Goal: Task Accomplishment & Management: Complete application form

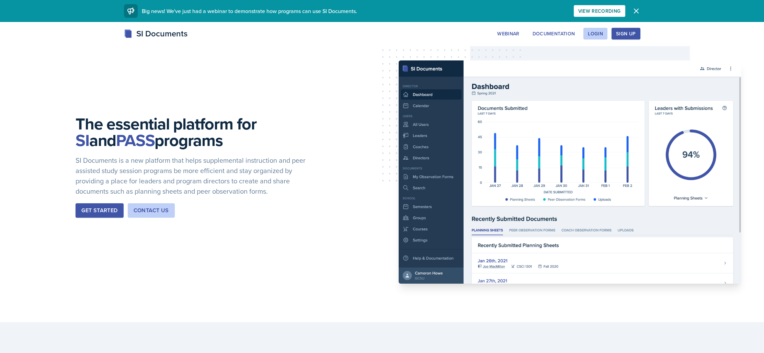
click at [630, 33] on div "Sign Up" at bounding box center [626, 33] width 20 height 5
click at [591, 31] on div "Login" at bounding box center [595, 33] width 15 height 5
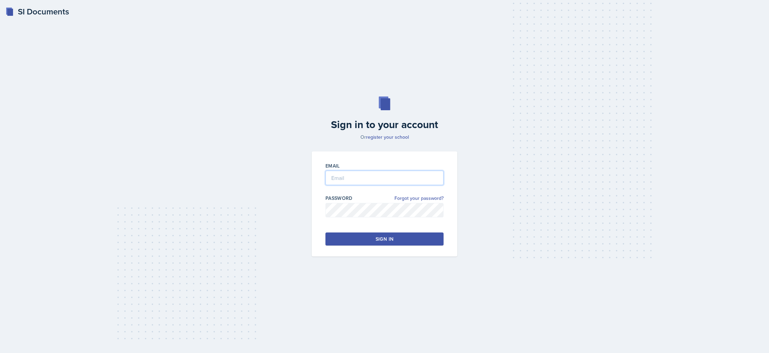
type input "[EMAIL_ADDRESS][DOMAIN_NAME]"
click at [411, 244] on button "Sign in" at bounding box center [384, 238] width 118 height 13
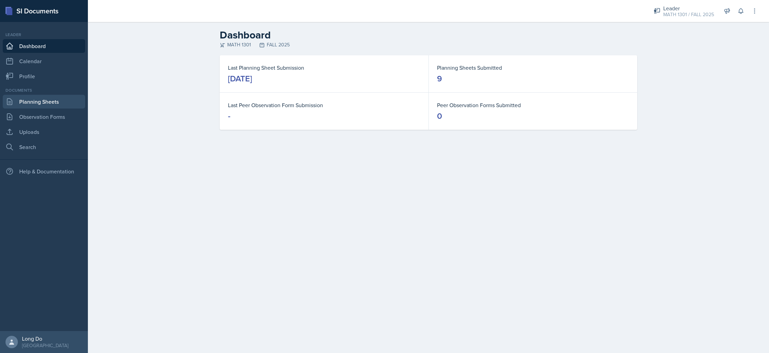
click at [55, 105] on link "Planning Sheets" at bounding box center [44, 102] width 82 height 14
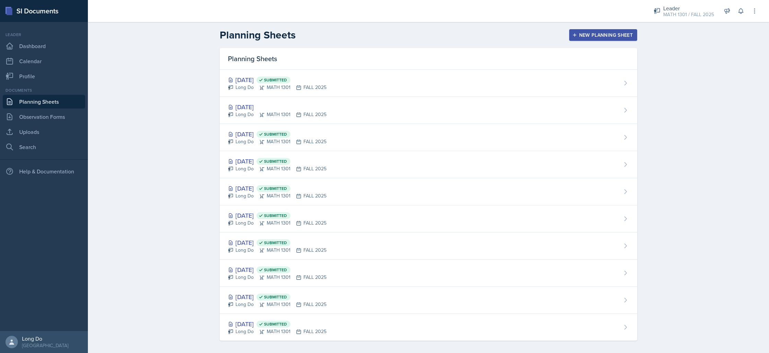
click at [624, 32] on div "New Planning Sheet" at bounding box center [603, 34] width 59 height 5
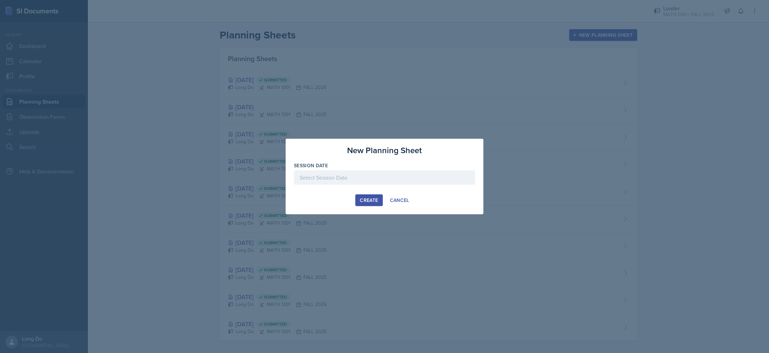
click at [398, 177] on div at bounding box center [384, 177] width 181 height 14
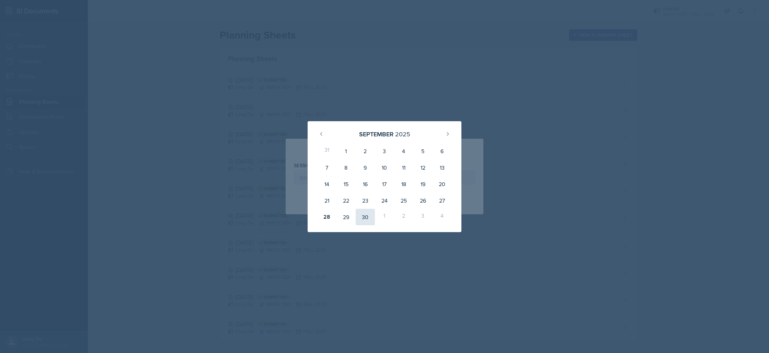
click at [367, 218] on div "30" at bounding box center [365, 217] width 19 height 16
type input "[DATE]"
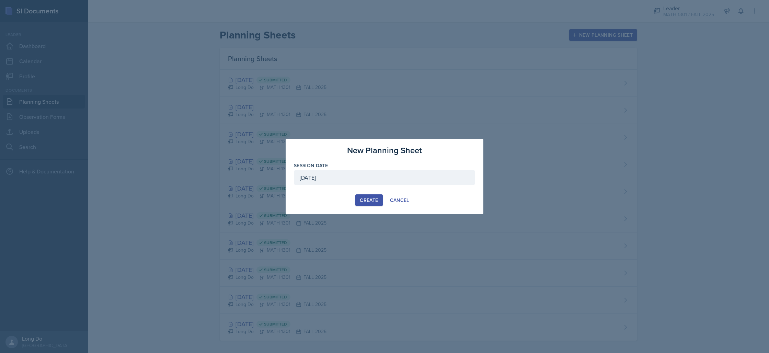
click at [378, 200] on button "Create" at bounding box center [368, 200] width 27 height 12
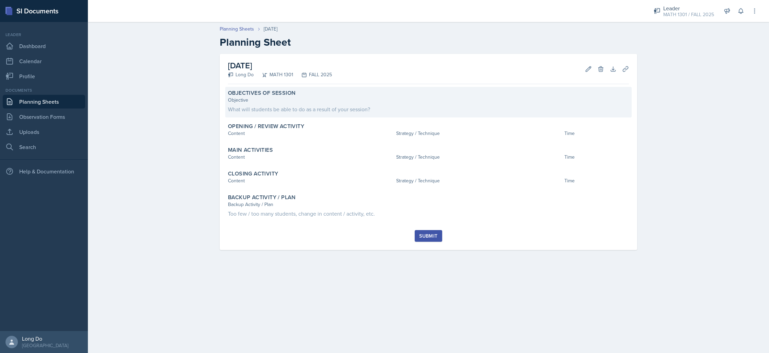
click at [373, 99] on div "Objective" at bounding box center [428, 99] width 401 height 7
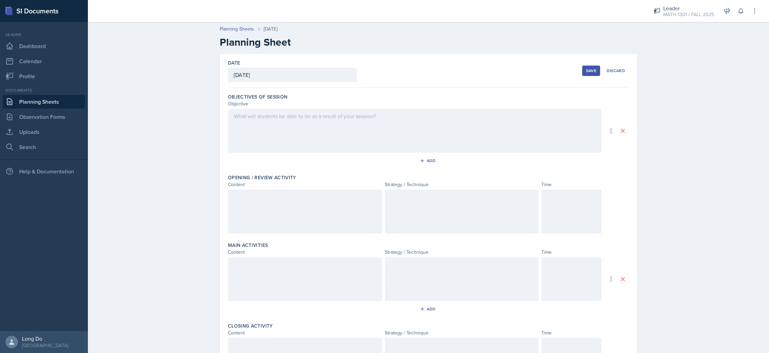
click at [483, 118] on div at bounding box center [415, 131] width 374 height 44
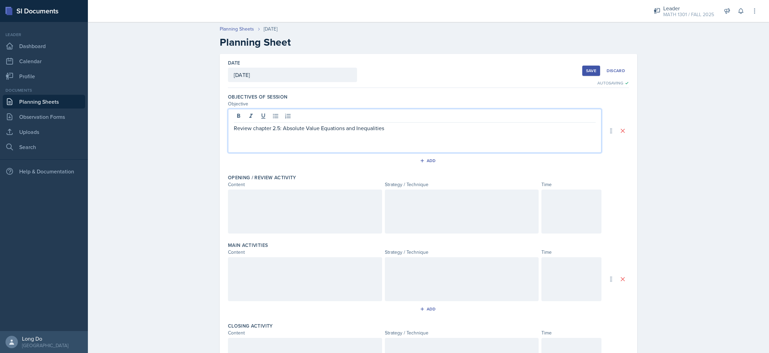
click at [587, 216] on div at bounding box center [571, 212] width 60 height 44
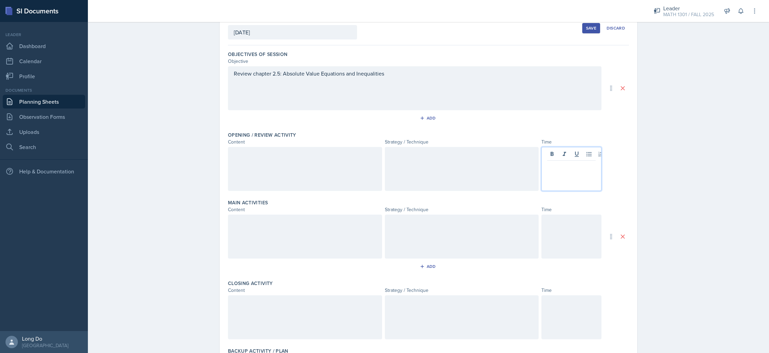
scroll to position [124, 0]
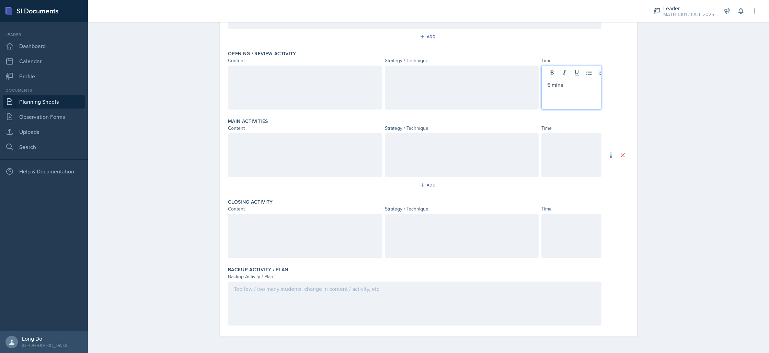
click at [584, 159] on div at bounding box center [571, 155] width 60 height 44
click at [592, 244] on div at bounding box center [571, 236] width 60 height 44
drag, startPoint x: 493, startPoint y: 310, endPoint x: 576, endPoint y: 307, distance: 83.5
click at [493, 309] on div at bounding box center [415, 304] width 374 height 44
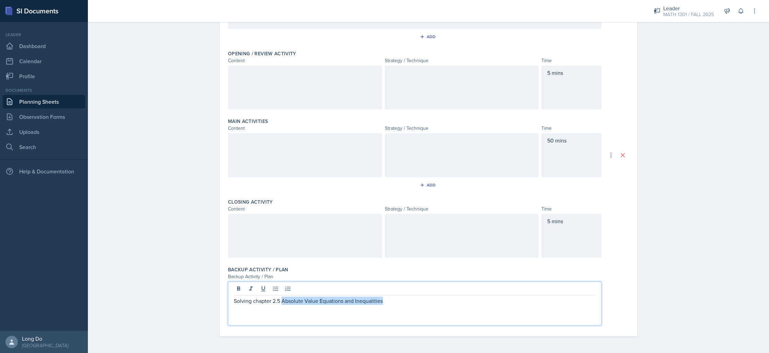
drag, startPoint x: 420, startPoint y: 301, endPoint x: 279, endPoint y: 302, distance: 140.8
click at [279, 302] on p "Solving chapter 2.5 Absolute Value Equations and Inequalities" at bounding box center [415, 301] width 362 height 8
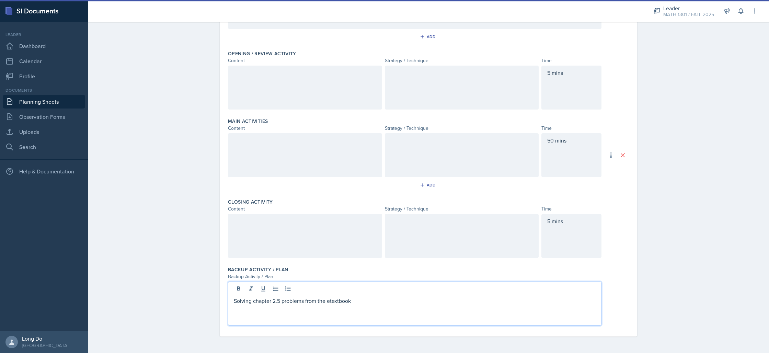
scroll to position [7, 0]
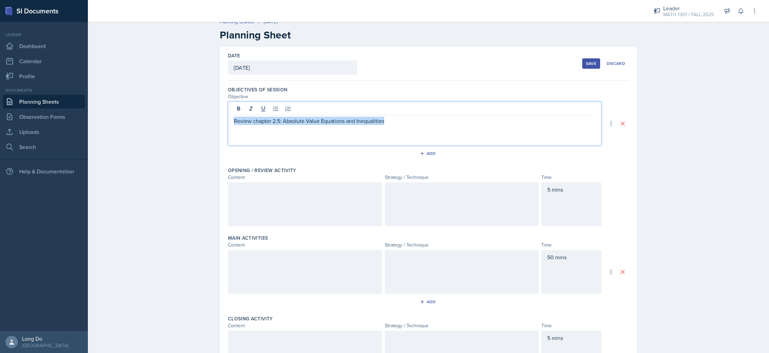
drag, startPoint x: 399, startPoint y: 112, endPoint x: 405, endPoint y: 122, distance: 12.3
click at [403, 123] on p "Review chapter 2.5: Absolute Value Equations and Inequalities" at bounding box center [415, 121] width 362 height 8
copy p "Review chapter 2.5: Absolute Value Equations and Inequalities"
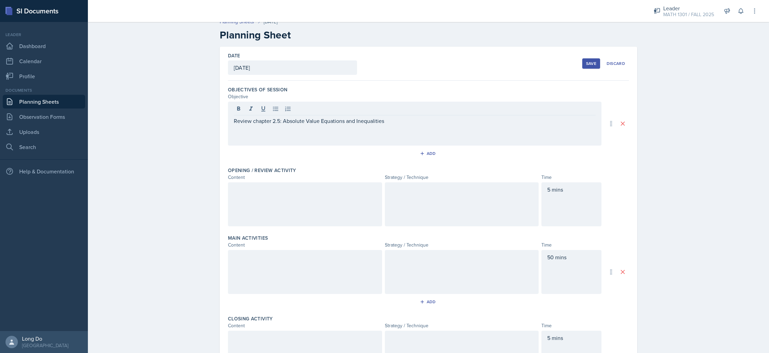
click at [675, 133] on div "Planning Sheets [DATE] Planning Sheet Date [DATE] [DATE] 31 1 2 3 4 5 6 7 8 9 1…" at bounding box center [428, 240] width 681 height 458
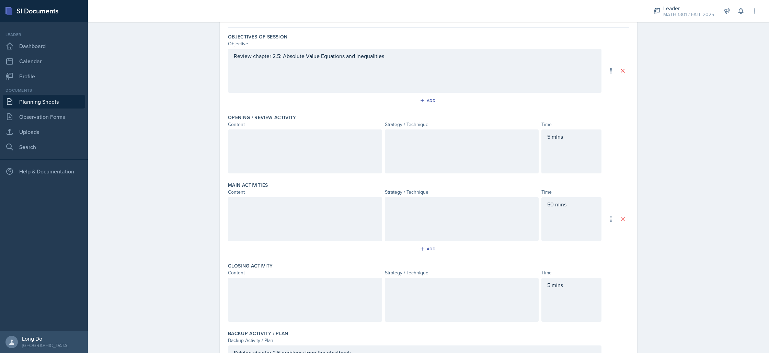
scroll to position [61, 0]
click at [447, 148] on div at bounding box center [462, 150] width 154 height 44
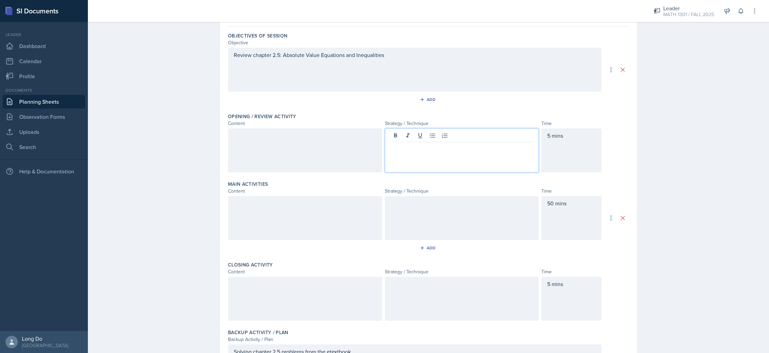
scroll to position [73, 0]
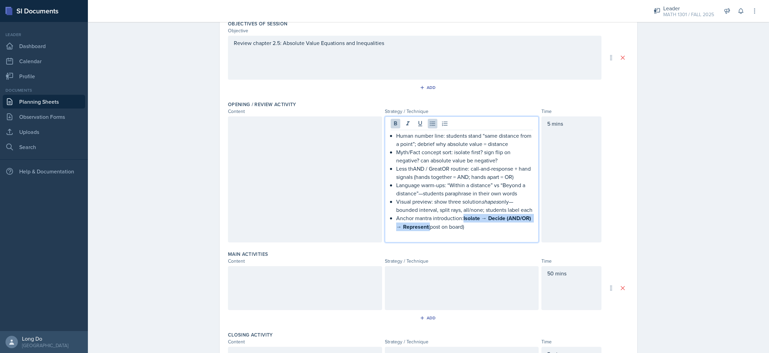
drag, startPoint x: 426, startPoint y: 227, endPoint x: 462, endPoint y: 218, distance: 36.7
click at [462, 218] on p "Anchor mantra introduction: Isolate → Decide (AND/OR) → Represent (post on boar…" at bounding box center [464, 222] width 137 height 17
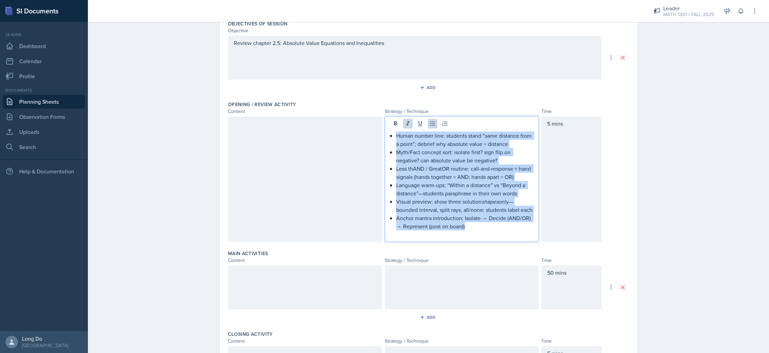
drag, startPoint x: 463, startPoint y: 227, endPoint x: 380, endPoint y: 128, distance: 129.3
click at [380, 128] on div "Human number line: students stand “same distance from a point”; debrief why abs…" at bounding box center [415, 178] width 374 height 125
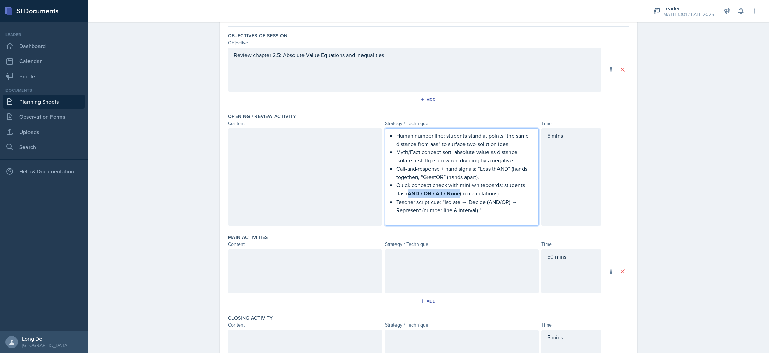
drag, startPoint x: 460, startPoint y: 194, endPoint x: 408, endPoint y: 194, distance: 52.2
click at [408, 194] on p "Quick concept check with mini-whiteboards: students flash AND / OR / All / None…" at bounding box center [464, 189] width 137 height 17
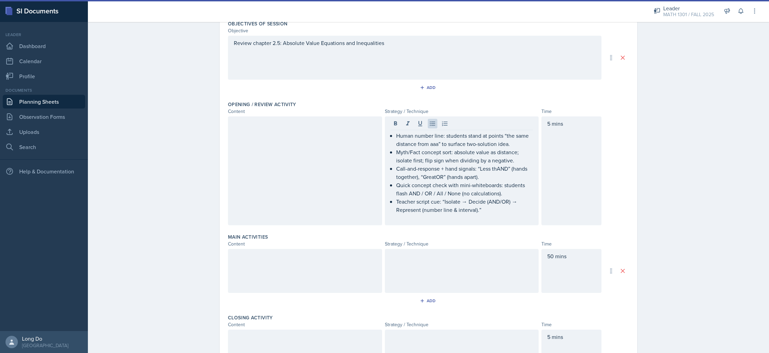
click at [468, 269] on div at bounding box center [462, 271] width 154 height 44
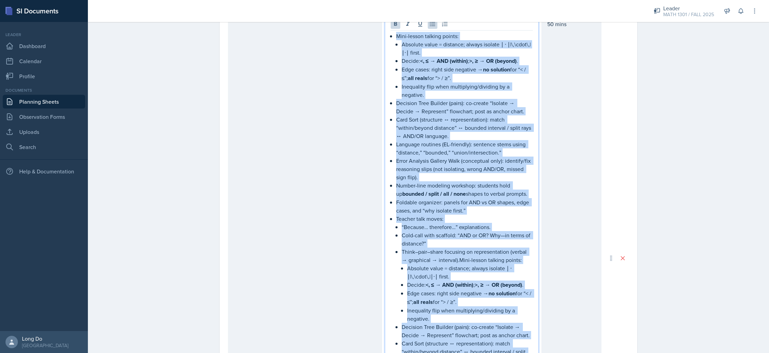
scroll to position [209, 0]
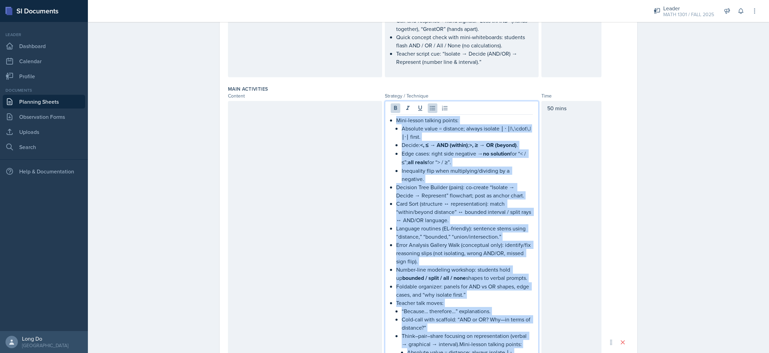
drag, startPoint x: 469, startPoint y: 237, endPoint x: 380, endPoint y: 122, distance: 145.1
click at [380, 122] on div "Mini-lesson talking points: Absolute value = distance; always isolate ∣ ⋅ ∣|\,\…" at bounding box center [415, 342] width 374 height 482
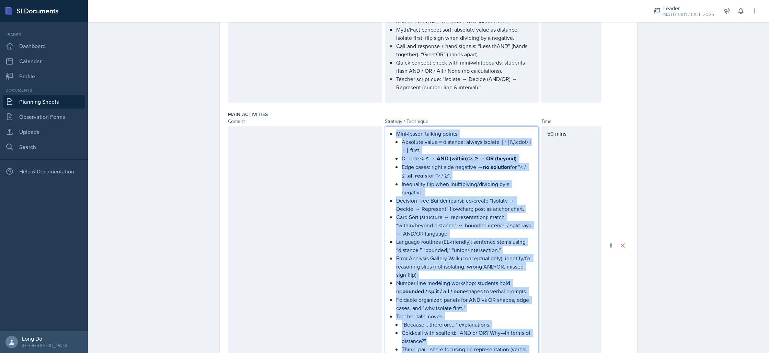
scroll to position [120, 0]
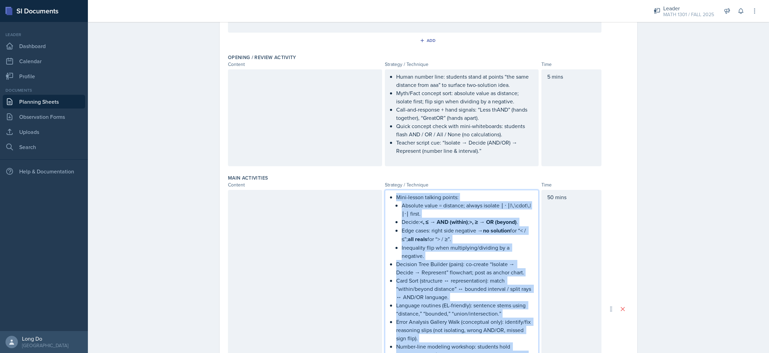
drag, startPoint x: 472, startPoint y: 173, endPoint x: 390, endPoint y: 195, distance: 84.8
click at [391, 195] on div "Mini-lesson talking points: Absolute value = distance; always isolate ∣ ⋅ ∣|\,\…" at bounding box center [462, 309] width 142 height 232
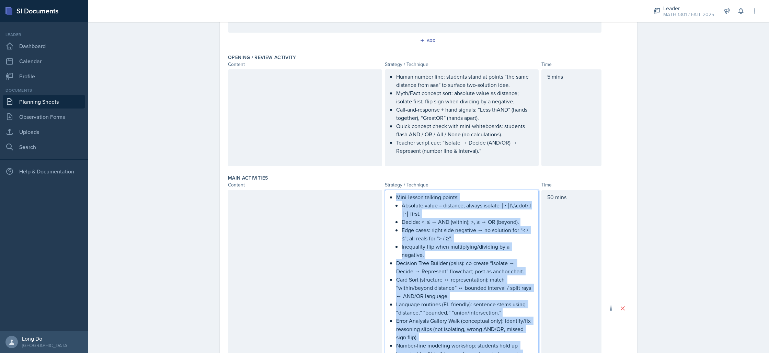
scroll to position [340, 0]
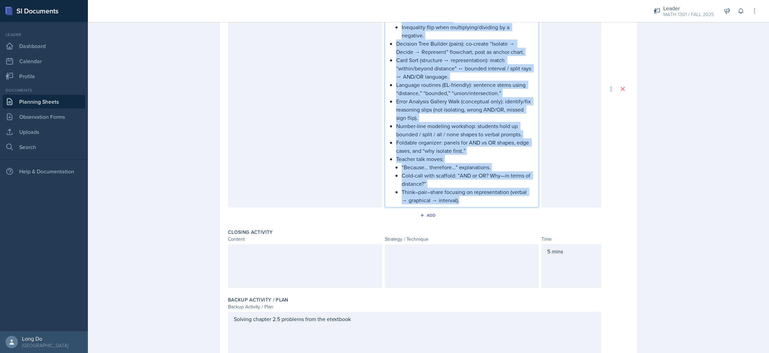
click at [396, 162] on li "Teacher talk moves: “Because… therefore…” explanations. Cold-call with scaffold…" at bounding box center [464, 179] width 137 height 49
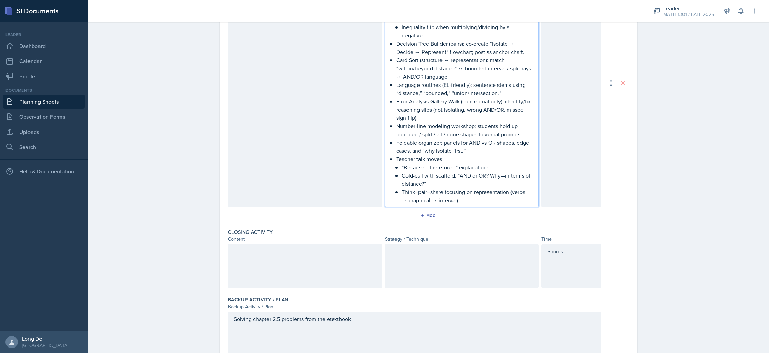
click at [456, 271] on div at bounding box center [462, 266] width 154 height 44
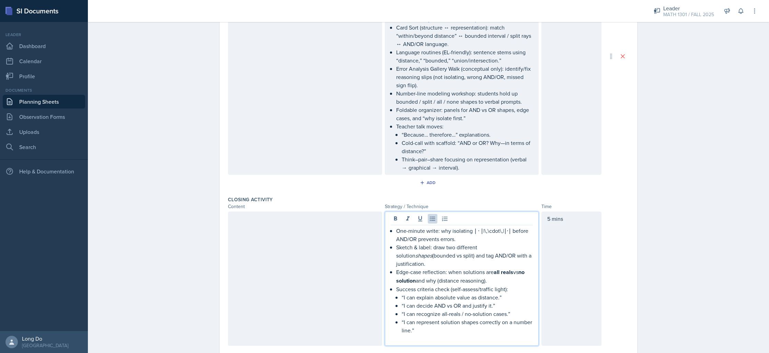
scroll to position [385, 0]
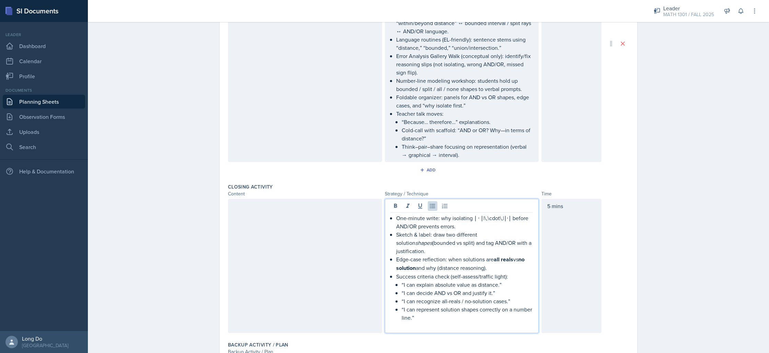
click at [498, 214] on p "One-minute write: why isolating ∣ ⋅ ∣|\,\cdot\,|∣⋅∣ before AND/OR prevents erro…" at bounding box center [464, 222] width 137 height 16
drag, startPoint x: 503, startPoint y: 210, endPoint x: 469, endPoint y: 211, distance: 34.3
click at [469, 214] on p "One-minute write: why isolating ∣ ⋅ ∣|\,\cdot\,|∣⋅∣ before AND/OR prevents erro…" at bounding box center [464, 222] width 137 height 16
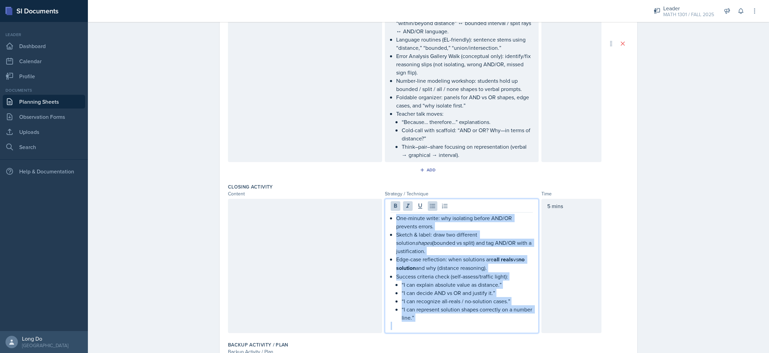
drag, startPoint x: 456, startPoint y: 306, endPoint x: 388, endPoint y: 208, distance: 119.4
click at [391, 214] on div "One-minute write: why isolating before AND/OR prevents errors. Sketch & label: …" at bounding box center [462, 272] width 142 height 116
click at [509, 288] on p "“I can decide AND vs OR and justify it.”" at bounding box center [467, 292] width 131 height 8
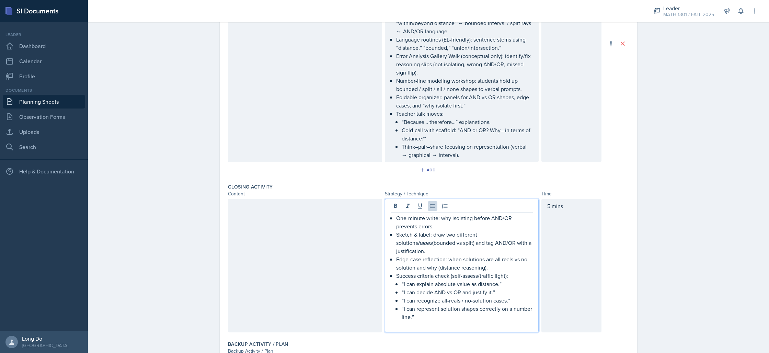
click at [508, 305] on p "“I can represent solution shapes correctly on a number line.”" at bounding box center [467, 313] width 131 height 16
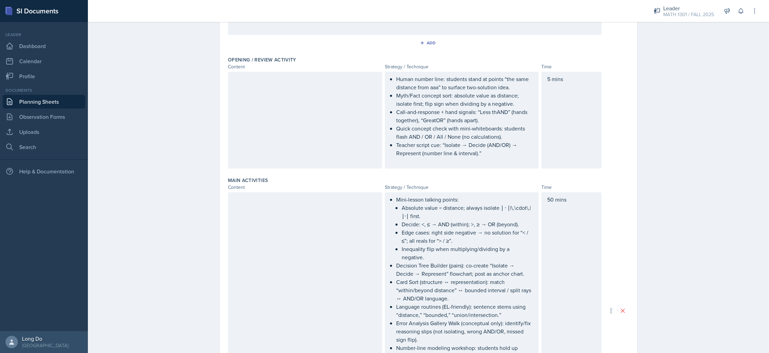
scroll to position [57, 0]
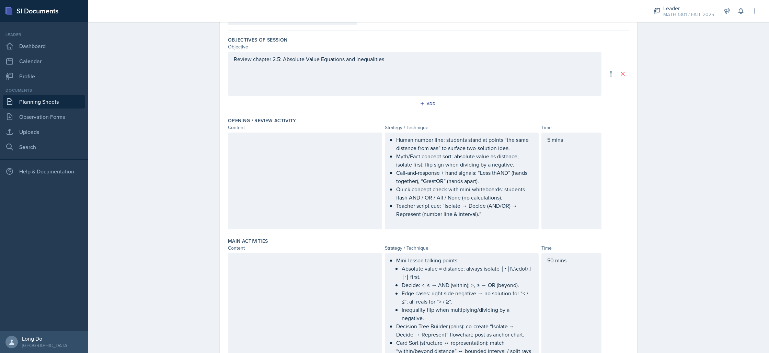
click at [309, 165] on div at bounding box center [305, 181] width 154 height 97
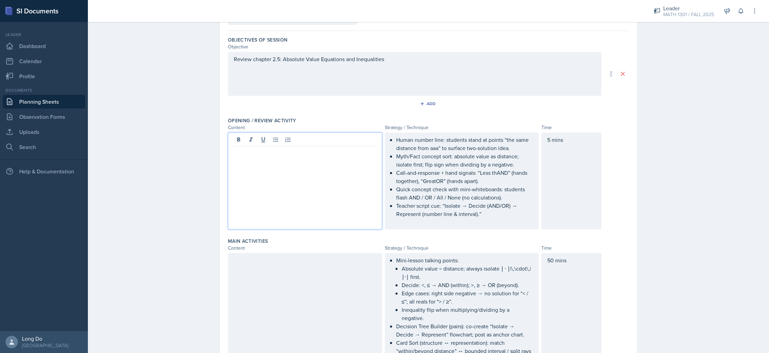
scroll to position [69, 0]
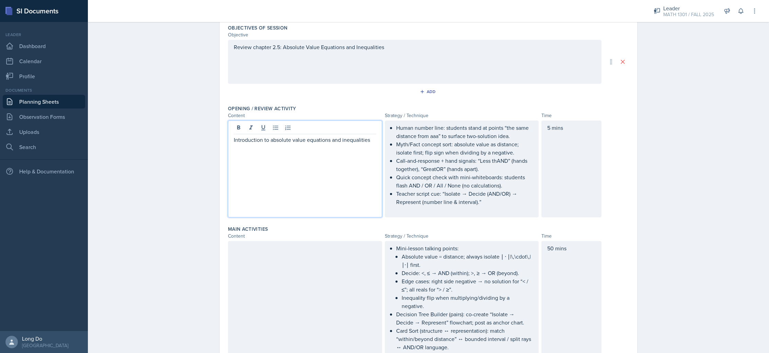
click at [292, 289] on div at bounding box center [305, 359] width 154 height 237
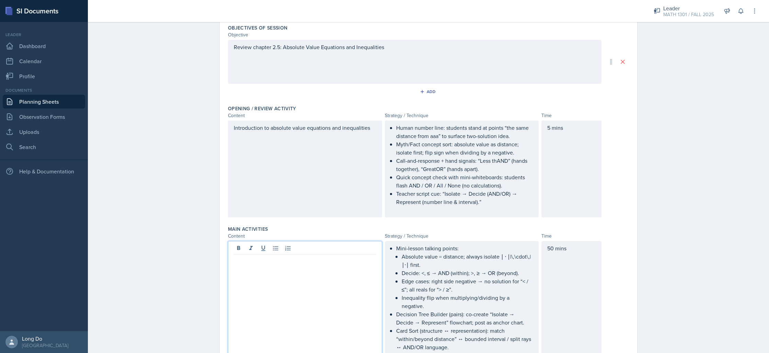
scroll to position [81, 0]
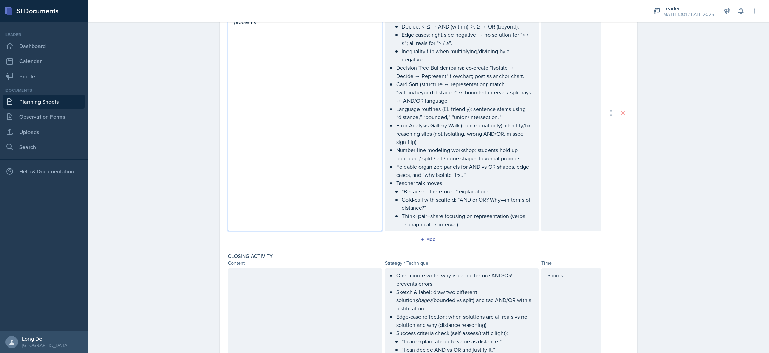
click at [319, 284] on div at bounding box center [305, 329] width 154 height 122
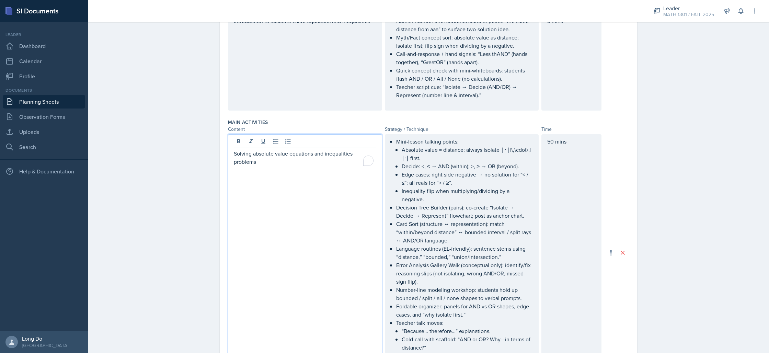
scroll to position [188, 0]
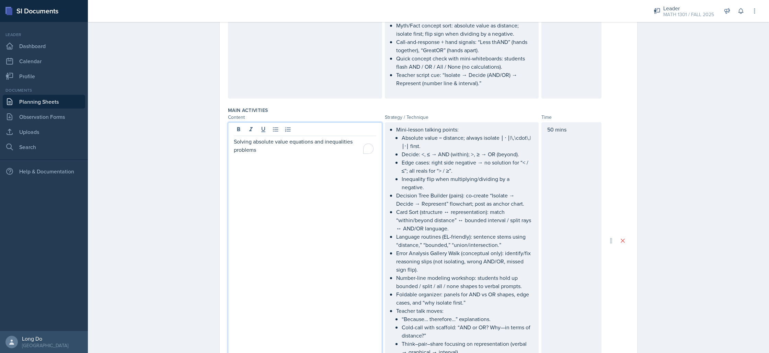
drag, startPoint x: 250, startPoint y: 141, endPoint x: 284, endPoint y: 158, distance: 37.9
click at [284, 158] on div "Solving absolute value equations and inequalities problems" at bounding box center [305, 240] width 154 height 237
drag, startPoint x: 263, startPoint y: 149, endPoint x: 251, endPoint y: 141, distance: 14.2
click at [251, 141] on p "Solving absolute value equations and inequalities problems" at bounding box center [305, 145] width 142 height 16
copy p "absolute value equations and inequalities problems"
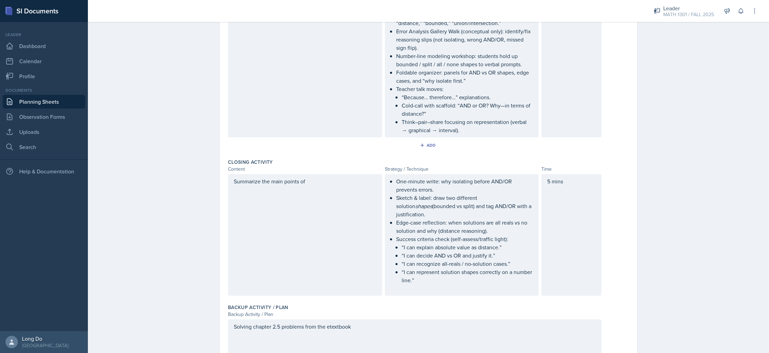
click at [333, 181] on div "Summarize the main points of" at bounding box center [305, 235] width 154 height 122
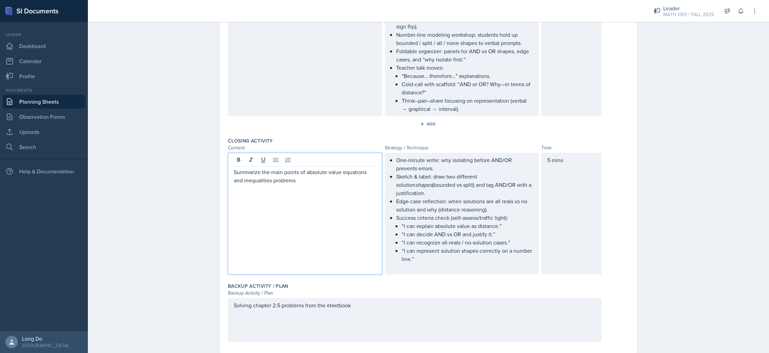
scroll to position [0, 0]
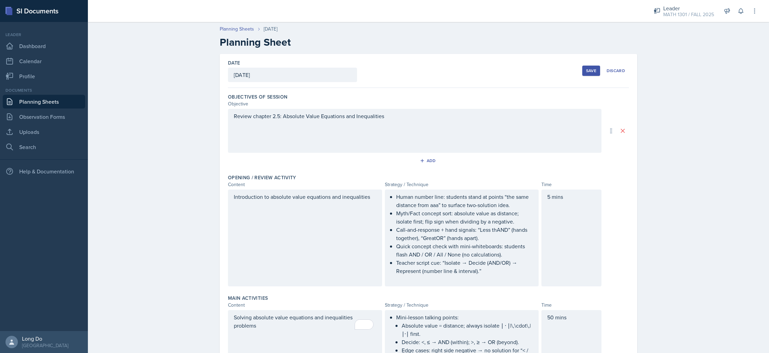
click at [590, 69] on div "Save" at bounding box center [591, 70] width 10 height 5
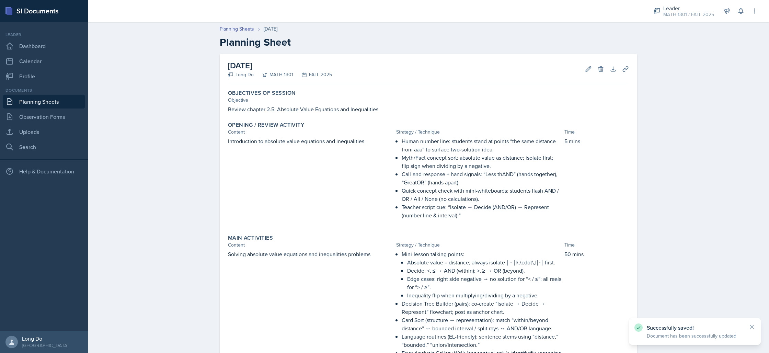
scroll to position [287, 0]
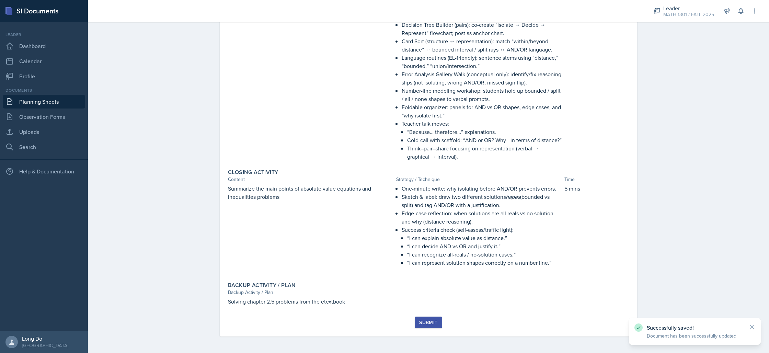
click at [426, 323] on div "Submit" at bounding box center [428, 322] width 18 height 5
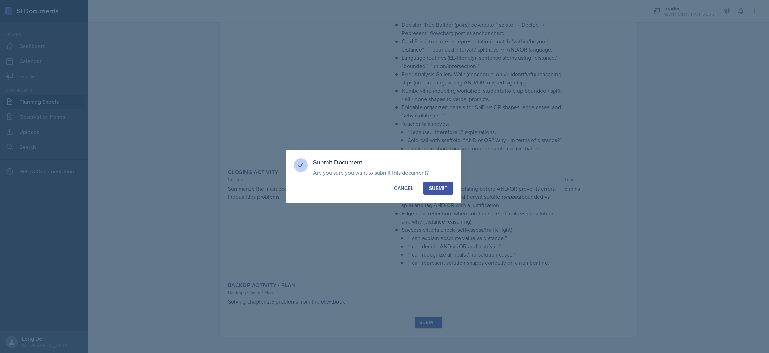
click at [445, 185] on div "Submit" at bounding box center [438, 188] width 18 height 7
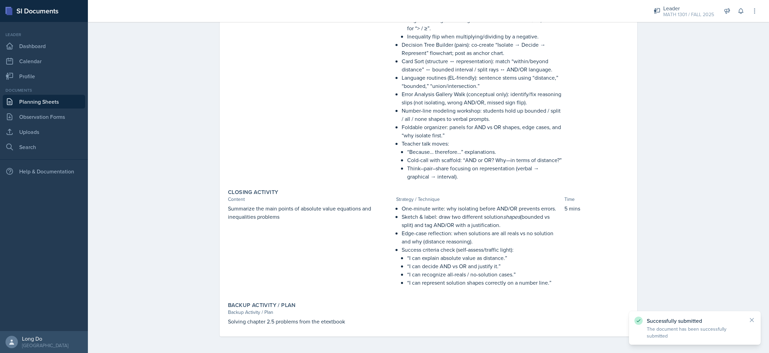
scroll to position [0, 0]
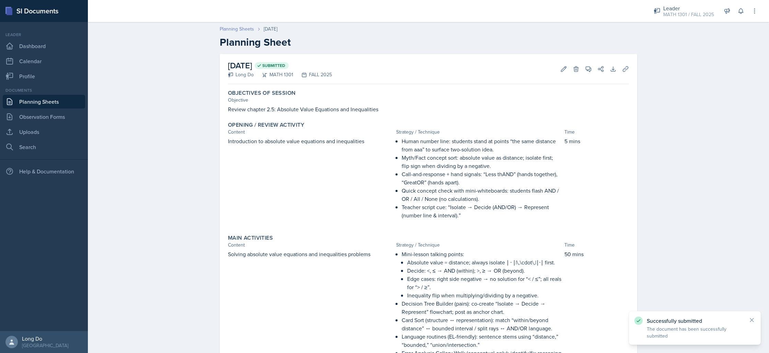
click at [230, 27] on link "Planning Sheets" at bounding box center [237, 28] width 34 height 7
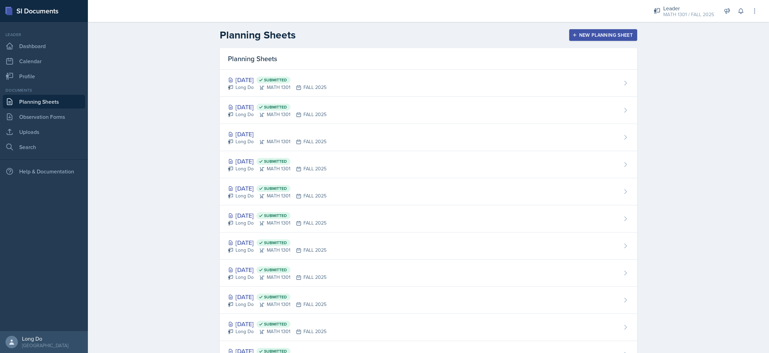
click at [589, 37] on div "New Planning Sheet" at bounding box center [603, 34] width 59 height 5
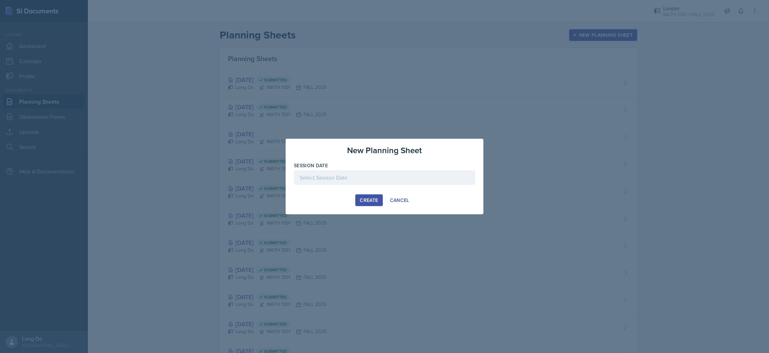
click at [363, 180] on div at bounding box center [384, 177] width 181 height 14
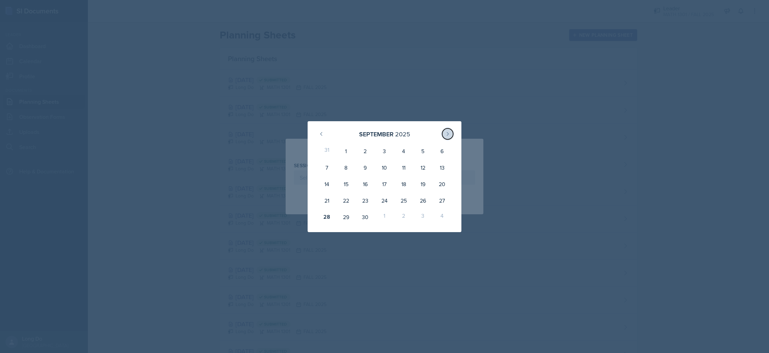
click at [449, 132] on icon at bounding box center [447, 133] width 5 height 5
click at [401, 151] on div "2" at bounding box center [403, 151] width 19 height 16
type input "[DATE]"
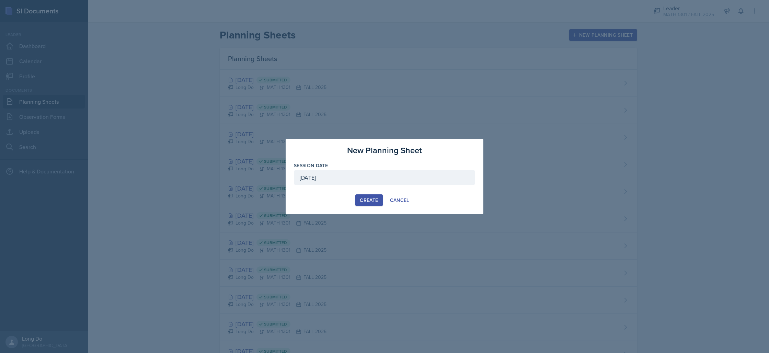
click at [372, 203] on div "Create" at bounding box center [369, 199] width 18 height 5
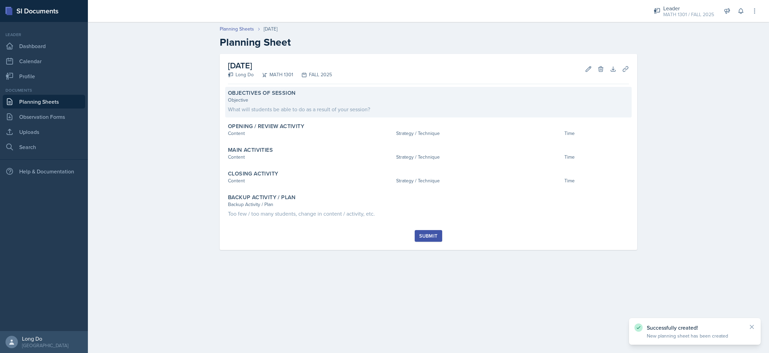
click at [512, 103] on div "Objective" at bounding box center [428, 99] width 401 height 7
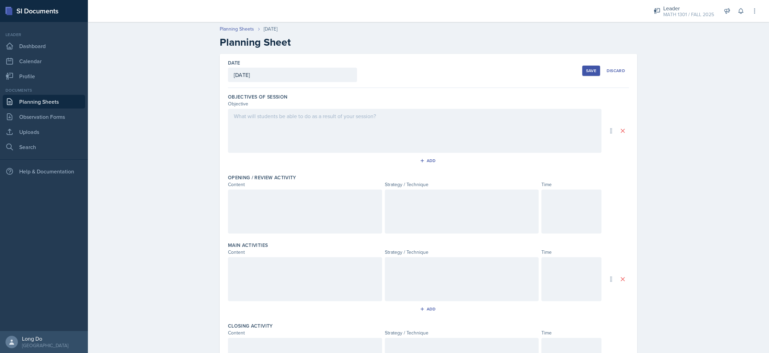
click at [523, 121] on div at bounding box center [415, 131] width 374 height 44
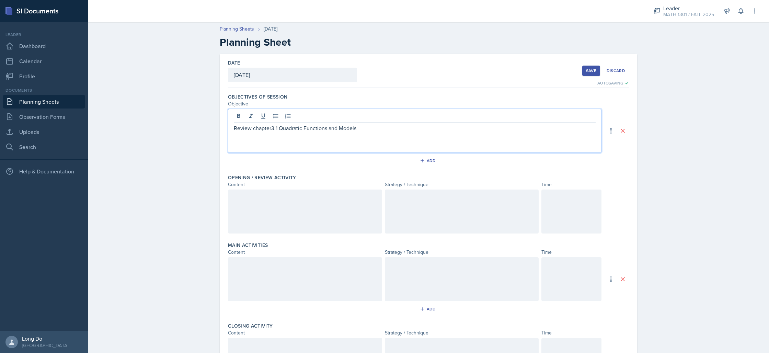
click at [268, 128] on p "Review chapter3.1 Quadratic Functions and Models" at bounding box center [415, 128] width 362 height 8
click at [277, 127] on p "Review chapter 3.1 Quadratic Functions and Models" at bounding box center [415, 128] width 362 height 8
drag, startPoint x: 251, startPoint y: 130, endPoint x: 364, endPoint y: 130, distance: 113.3
click at [364, 130] on p "Review chapter 3.1: Quadratic Functions and Models" at bounding box center [415, 128] width 362 height 8
copy p "chapter 3.1: Quadratic Functions and Models"
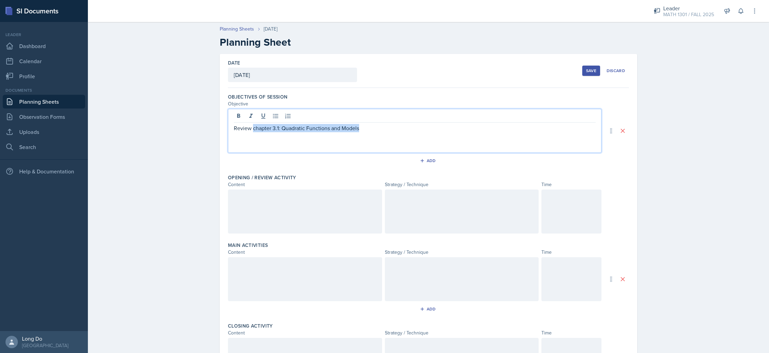
scroll to position [124, 0]
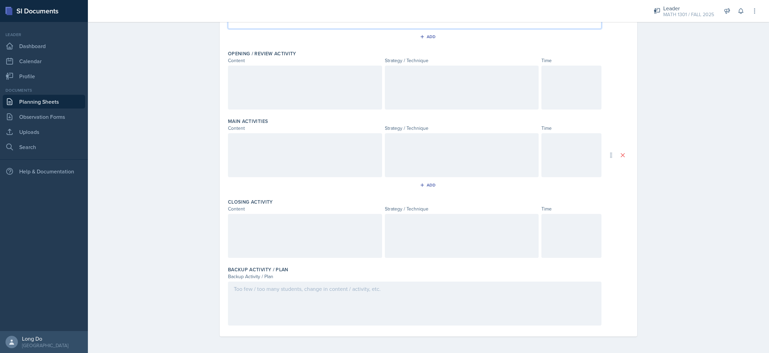
click at [413, 305] on div at bounding box center [415, 304] width 374 height 44
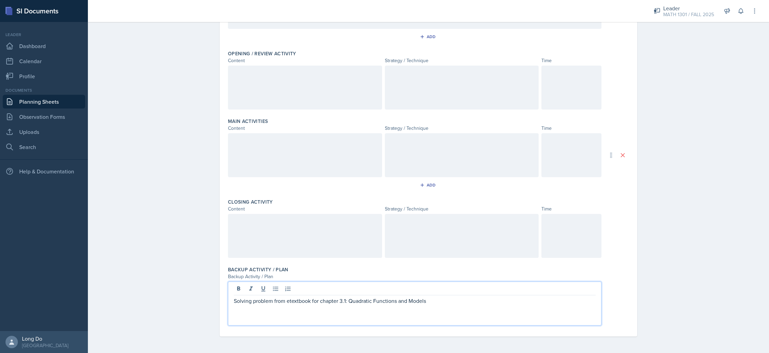
click at [570, 90] on div at bounding box center [571, 88] width 60 height 44
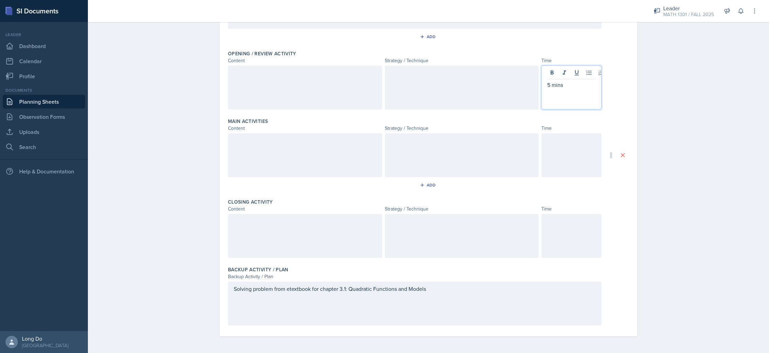
click at [568, 138] on div at bounding box center [571, 155] width 60 height 44
click at [586, 236] on div at bounding box center [571, 236] width 60 height 44
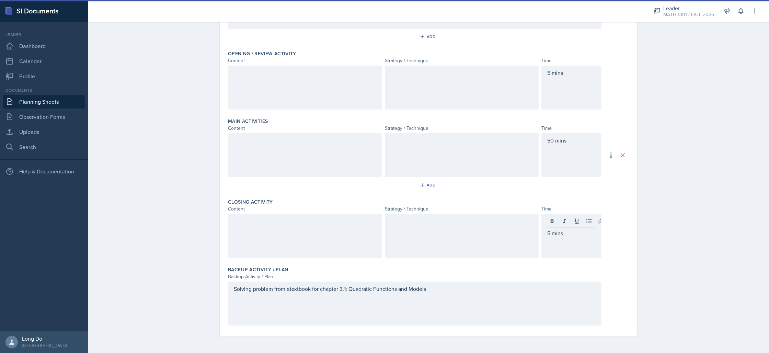
click at [476, 87] on div at bounding box center [462, 88] width 154 height 44
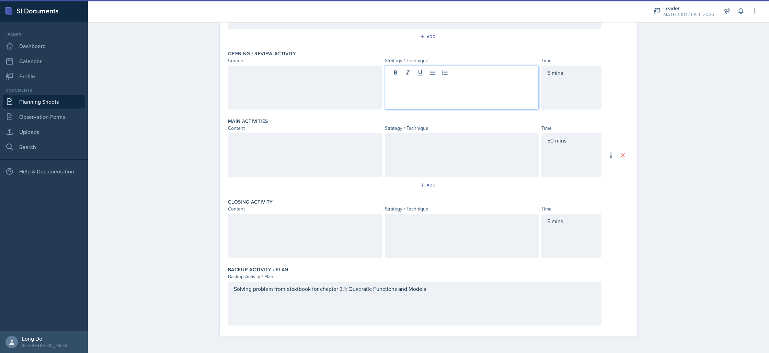
scroll to position [136, 0]
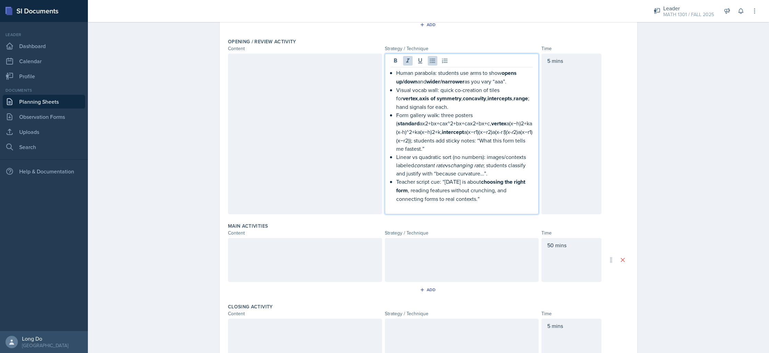
click at [475, 167] on em "changing rate" at bounding box center [466, 165] width 33 height 8
click at [483, 198] on p "Teacher script cue: “[DATE] is about choosing the right form , reading features…" at bounding box center [464, 189] width 137 height 25
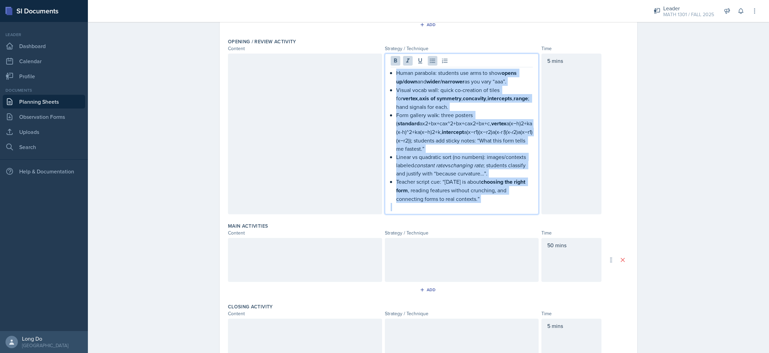
drag, startPoint x: 483, startPoint y: 198, endPoint x: 392, endPoint y: 75, distance: 153.5
click at [392, 75] on div "Human parabola: students use arms to show opens up/down and wider/narrower as y…" at bounding box center [462, 140] width 142 height 142
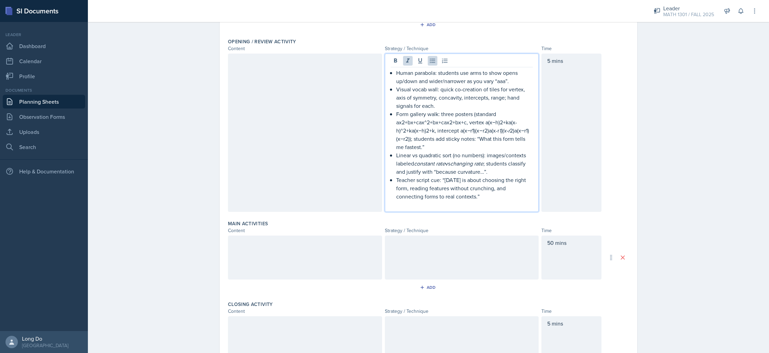
click at [488, 249] on div at bounding box center [462, 258] width 154 height 44
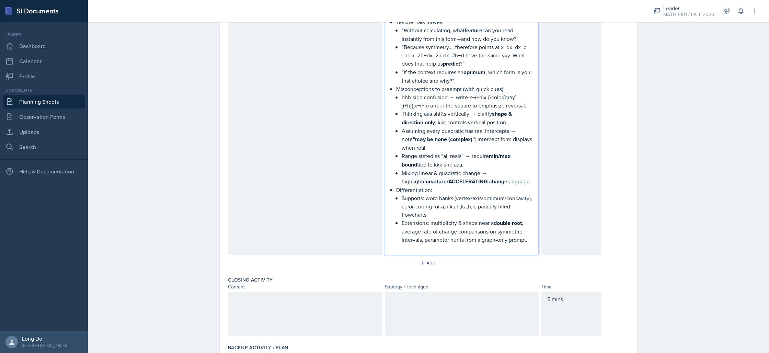
scroll to position [815, 0]
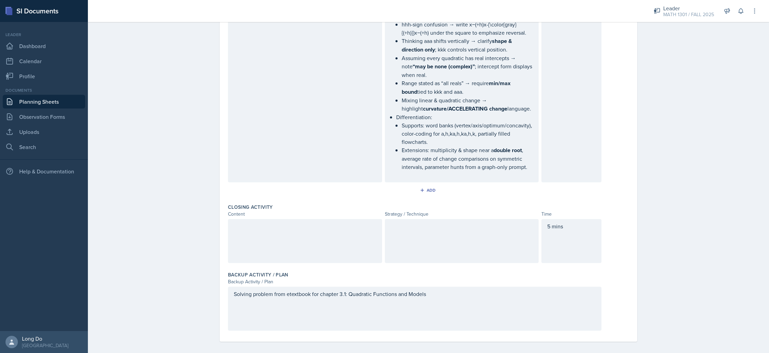
drag, startPoint x: 531, startPoint y: 163, endPoint x: 456, endPoint y: 78, distance: 113.8
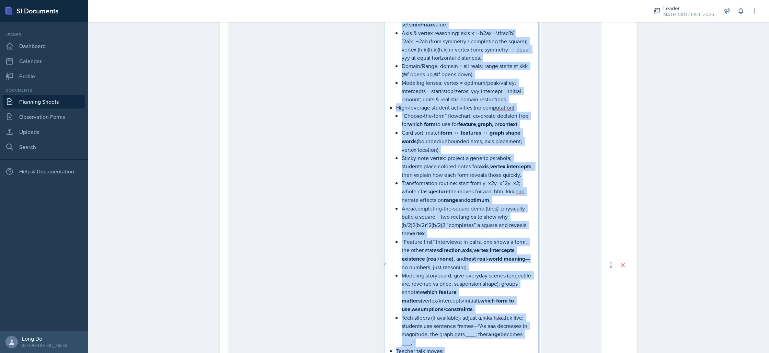
scroll to position [301, 0]
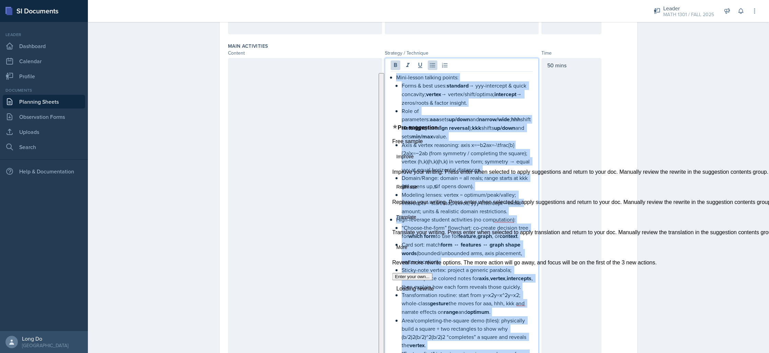
drag, startPoint x: 527, startPoint y: 161, endPoint x: 389, endPoint y: 77, distance: 161.7
click at [389, 77] on main "Planning Sheets [DATE] Planning Sheet Date [DATE] [DATE] 31 1 2 3 4 5 6 7 8 9 1…" at bounding box center [428, 187] width 681 height 331
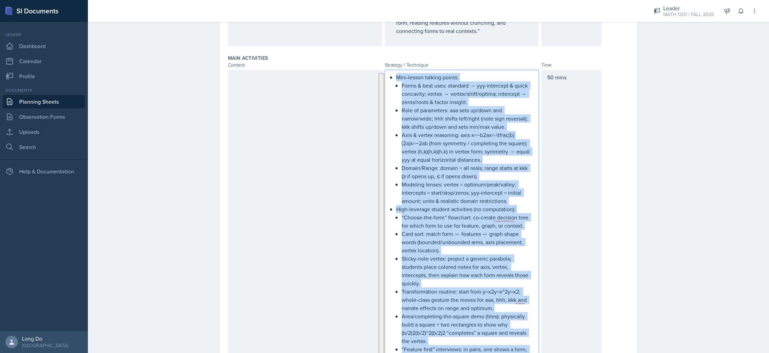
click at [442, 98] on p "Forms & best uses: standard → yyy-intercept & quick concavity; vertex → vertex/…" at bounding box center [467, 93] width 131 height 25
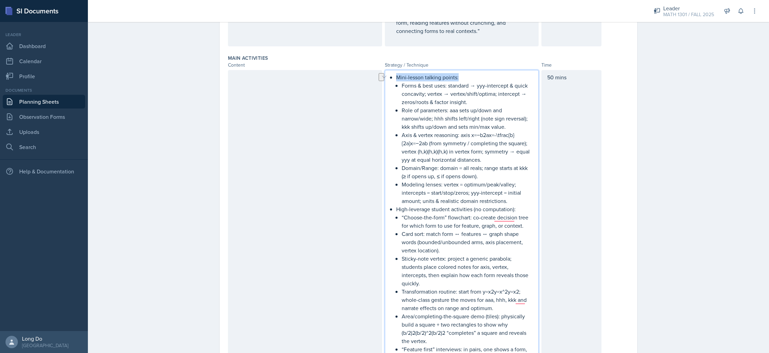
drag, startPoint x: 460, startPoint y: 78, endPoint x: 383, endPoint y: 77, distance: 76.6
click at [398, 86] on li "Forms & best uses: standard → yyy-intercept & quick concavity; vertex → vertex/…" at bounding box center [464, 139] width 137 height 132
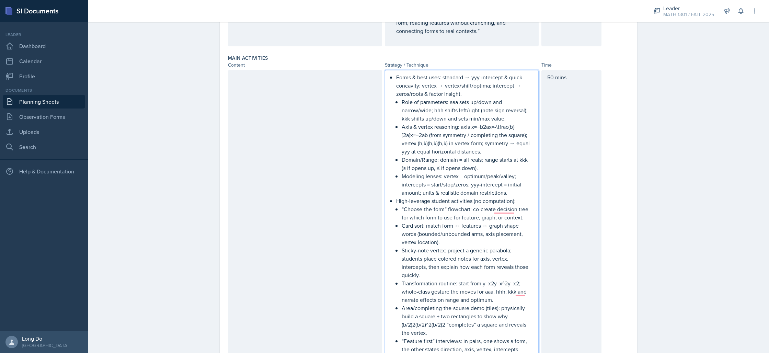
scroll to position [347, 0]
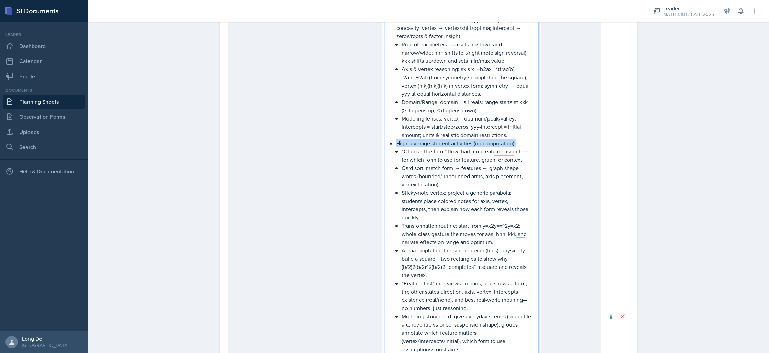
drag, startPoint x: 515, startPoint y: 143, endPoint x: 380, endPoint y: 139, distance: 134.6
click at [380, 139] on div "Forms & best uses: standard → yyy-intercept & quick concavity; vertex → vertex/…" at bounding box center [415, 316] width 374 height 608
click at [402, 148] on p "“Choose-the-form” flowchart: co-create decision tree for which form to use for …" at bounding box center [467, 155] width 131 height 16
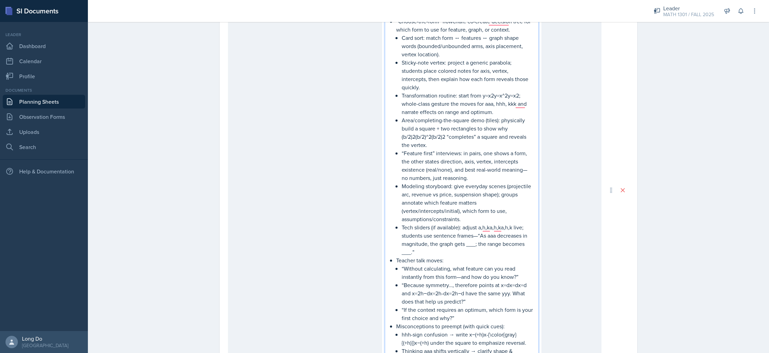
scroll to position [588, 0]
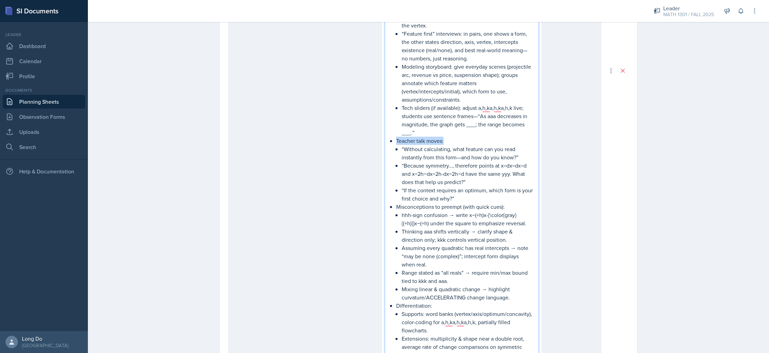
drag, startPoint x: 445, startPoint y: 139, endPoint x: 380, endPoint y: 139, distance: 64.5
click at [380, 139] on div "Forms & best uses: standard → yyy-intercept & quick concavity; vertex → vertex/…" at bounding box center [415, 70] width 374 height 599
click at [398, 149] on li "“Choose-the-form” flowchart: co-create decision tree for which form to use for …" at bounding box center [464, 50] width 137 height 305
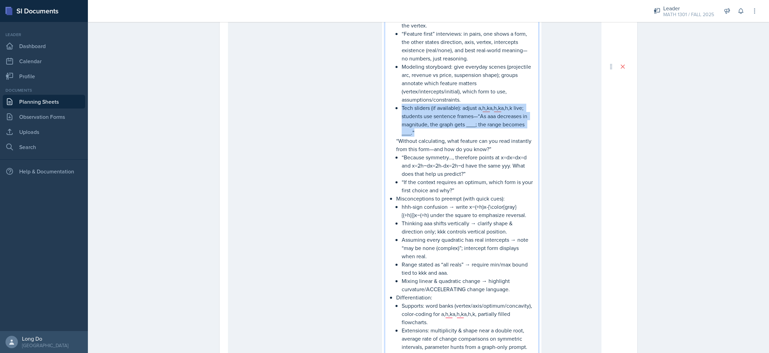
drag, startPoint x: 482, startPoint y: 130, endPoint x: 380, endPoint y: 108, distance: 104.2
click at [380, 108] on div "Forms & best uses: standard → yyy-intercept & quick concavity; vertex → vertex/…" at bounding box center [415, 66] width 374 height 591
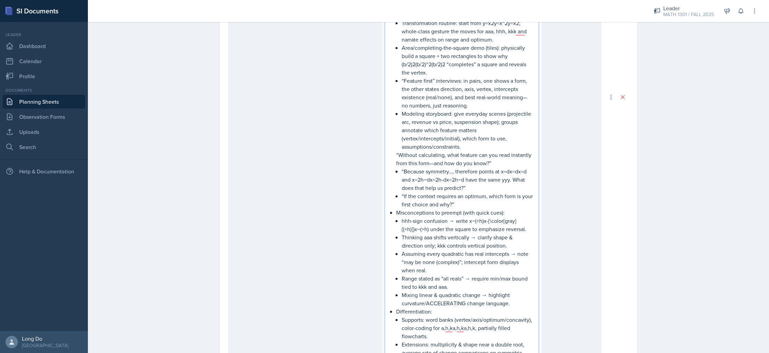
scroll to position [548, 0]
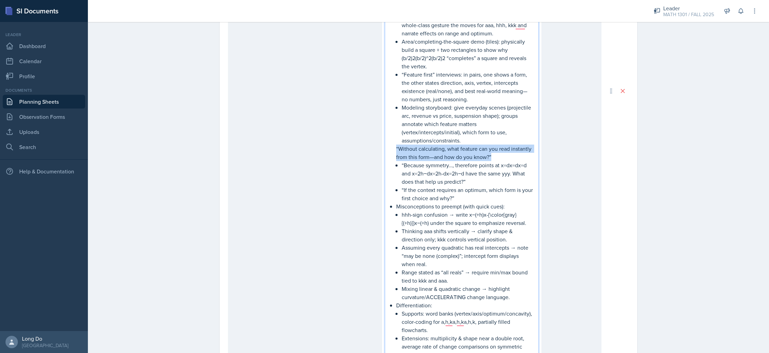
drag, startPoint x: 499, startPoint y: 157, endPoint x: 378, endPoint y: 151, distance: 120.6
click at [378, 151] on div "Forms & best uses: standard → yyy-intercept & quick concavity; vertex → vertex/…" at bounding box center [415, 91] width 374 height 558
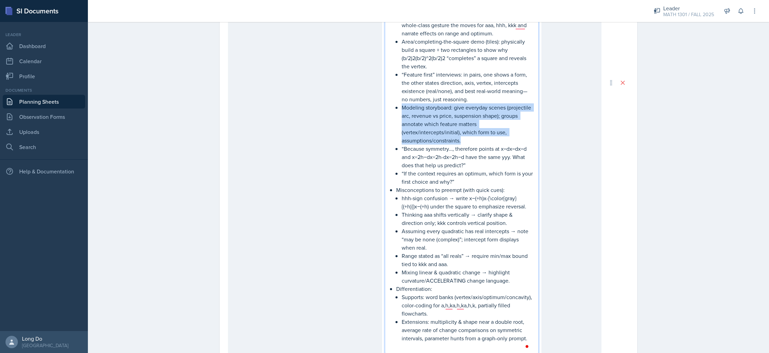
drag, startPoint x: 471, startPoint y: 141, endPoint x: 379, endPoint y: 111, distance: 96.0
click at [379, 111] on div "Forms & best uses: standard → yyy-intercept & quick concavity; vertex → vertex/…" at bounding box center [415, 83] width 374 height 542
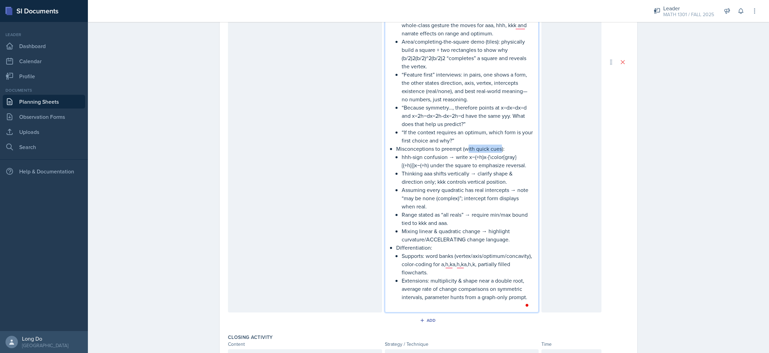
drag, startPoint x: 499, startPoint y: 149, endPoint x: 464, endPoint y: 149, distance: 35.0
click at [464, 149] on p "Misconceptions to preempt (with quick cues):" at bounding box center [464, 149] width 137 height 8
click at [460, 150] on p "Misconceptions to preempt (with quick cues):" at bounding box center [464, 149] width 137 height 8
drag, startPoint x: 460, startPoint y: 150, endPoint x: 499, endPoint y: 146, distance: 38.7
click at [499, 146] on p "Misconceptions to preempt (with quick cues):" at bounding box center [464, 149] width 137 height 8
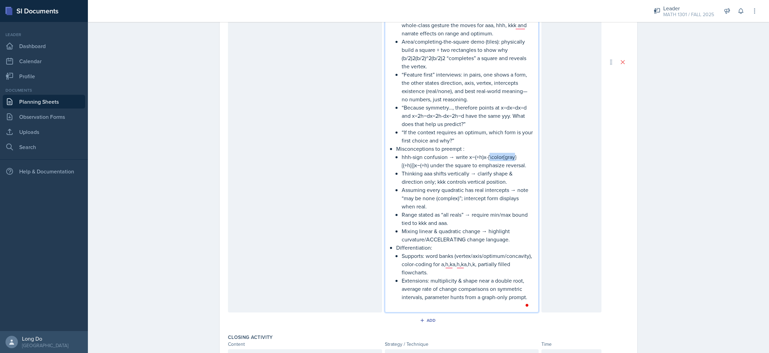
drag, startPoint x: 486, startPoint y: 158, endPoint x: 511, endPoint y: 159, distance: 25.1
click at [511, 159] on p "hhh-sign confusion → write x−(+h)x-{\color{gray}{(+h)}}x−(+h) under the square …" at bounding box center [467, 161] width 131 height 16
drag, startPoint x: 527, startPoint y: 165, endPoint x: 391, endPoint y: 160, distance: 136.1
click at [391, 160] on div "Forms & best uses: standard → yyy-intercept & quick concavity; vertex → vertex/…" at bounding box center [462, 62] width 142 height 494
click at [518, 183] on p "Thinking aaa shifts vertically → clarify shape & direction only; kkk controls v…" at bounding box center [467, 177] width 131 height 16
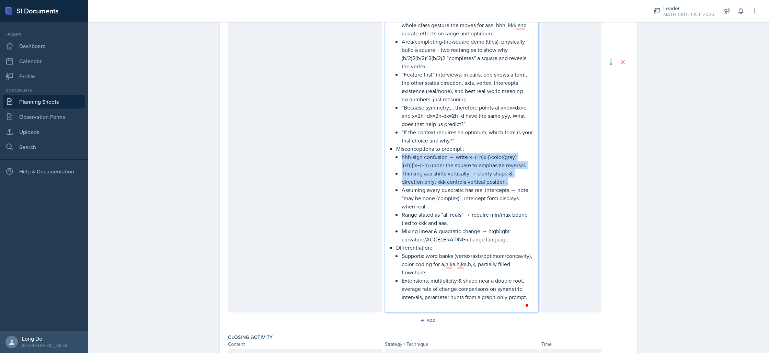
drag, startPoint x: 518, startPoint y: 183, endPoint x: 377, endPoint y: 160, distance: 143.0
click at [377, 160] on div "Forms & best uses: standard → yyy-intercept & quick concavity; vertex → vertex/…" at bounding box center [415, 62] width 374 height 501
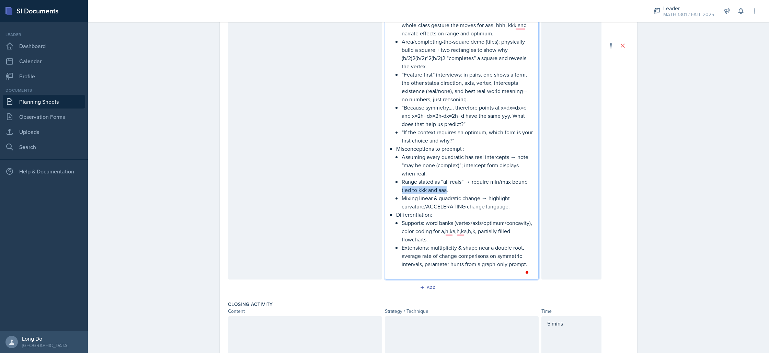
drag, startPoint x: 444, startPoint y: 190, endPoint x: 397, endPoint y: 190, distance: 47.4
click at [397, 190] on li "Misconceptions to preempt : Assuming every quadratic has real intercepts → note…" at bounding box center [464, 178] width 137 height 66
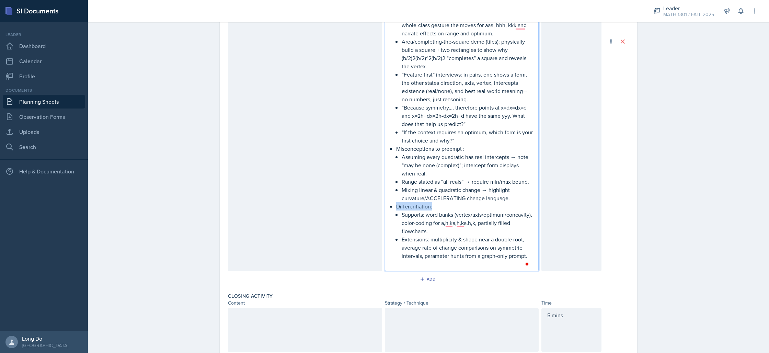
drag, startPoint x: 435, startPoint y: 208, endPoint x: 385, endPoint y: 208, distance: 50.5
click at [385, 208] on div "Forms & best uses: standard → yyy-intercept & quick concavity; vertex → vertex/…" at bounding box center [462, 41] width 154 height 459
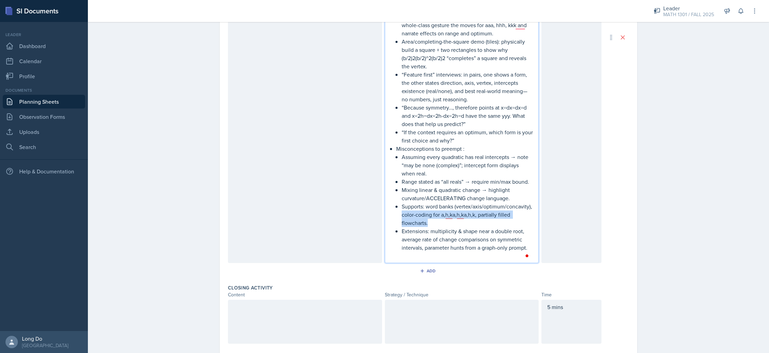
drag, startPoint x: 400, startPoint y: 216, endPoint x: 461, endPoint y: 225, distance: 62.4
click at [461, 225] on li "Misconceptions to preempt : Assuming every quadratic has real intercepts → note…" at bounding box center [464, 198] width 137 height 107
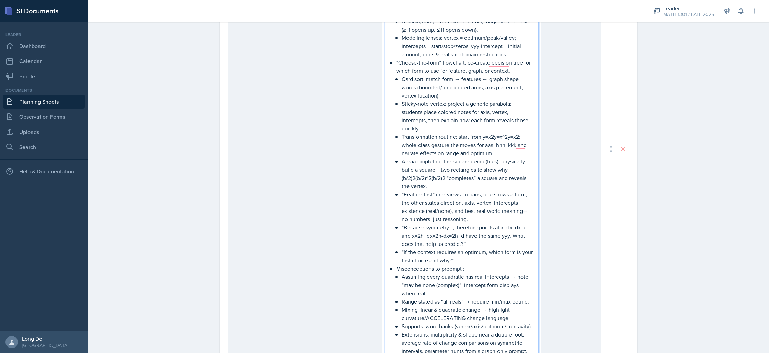
scroll to position [425, 0]
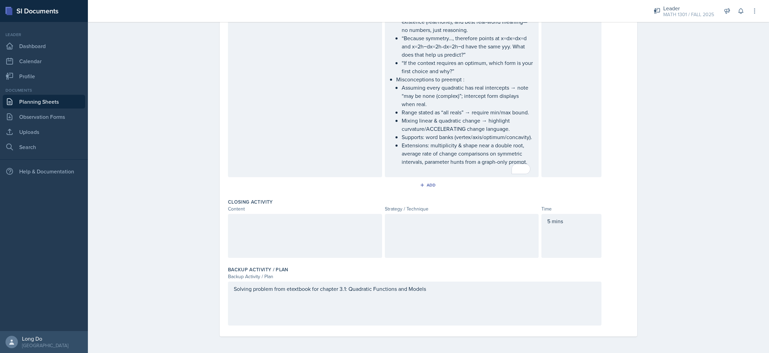
click at [479, 226] on div at bounding box center [462, 236] width 154 height 44
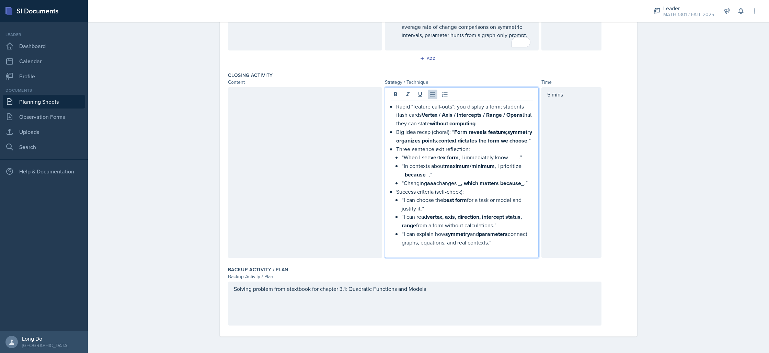
scroll to position [750, 0]
drag, startPoint x: 493, startPoint y: 243, endPoint x: 377, endPoint y: 101, distance: 183.5
click at [377, 101] on div "Rapid “feature call-outs”: you display a form; students flash cards Vertex / Ax…" at bounding box center [415, 172] width 374 height 171
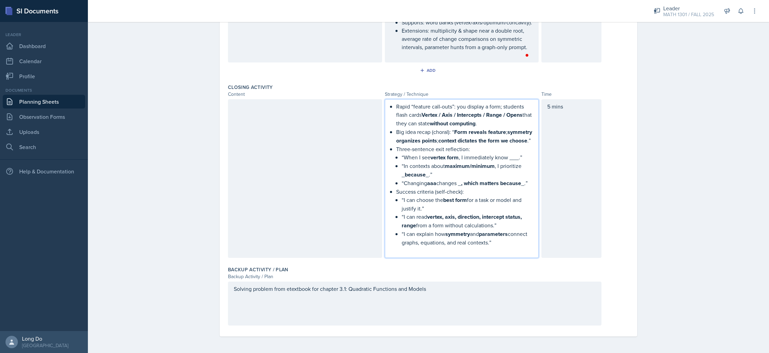
scroll to position [727, 0]
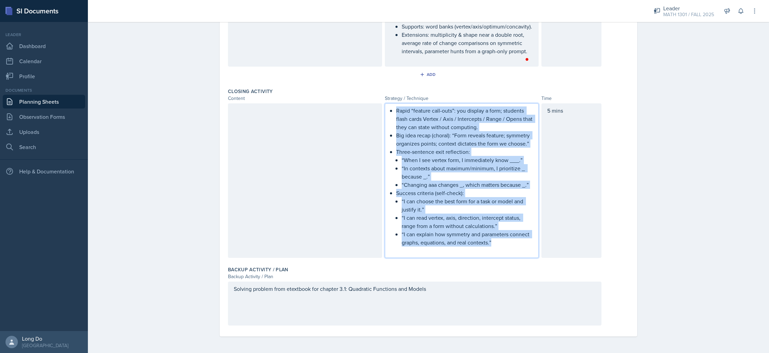
click at [459, 126] on p "Rapid “feature call-outs”: you display a form; students flash cards Vertex / Ax…" at bounding box center [464, 118] width 137 height 25
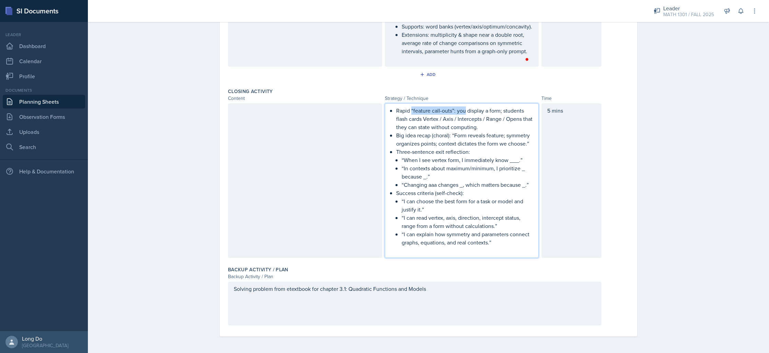
drag, startPoint x: 462, startPoint y: 111, endPoint x: 409, endPoint y: 111, distance: 53.9
click at [409, 111] on p "Rapid “feature call-outs”: you display a form; students flash cards Vertex / Ax…" at bounding box center [464, 118] width 137 height 25
click at [457, 111] on p "Rapid display a form; students flash cards Vertex / Axis / Intercepts / Range /…" at bounding box center [464, 118] width 137 height 25
click at [456, 111] on p "Rapid display a form; students flash cards Vertex / Axis / Intercepts / Range /…" at bounding box center [464, 118] width 137 height 25
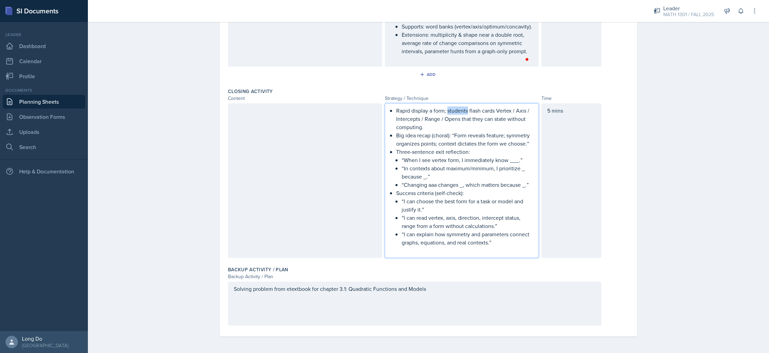
click at [456, 111] on p "Rapid display a form; students flash cards Vertex / Axis / Intercepts / Range /…" at bounding box center [464, 118] width 137 height 25
click at [443, 111] on p "Rapid display a form; flash cards Vertex / Axis / Intercepts / Range / Opens th…" at bounding box center [464, 118] width 137 height 25
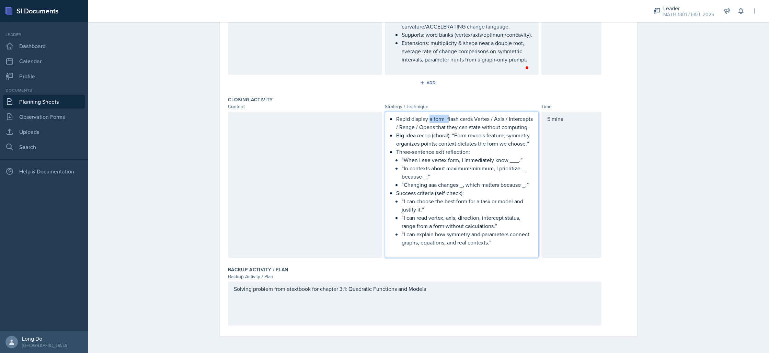
drag, startPoint x: 446, startPoint y: 113, endPoint x: 427, endPoint y: 112, distance: 18.9
click at [427, 115] on p "Rapid display a form flash cards Vertex / Axis / Intercepts / Range / Opens tha…" at bounding box center [464, 123] width 137 height 16
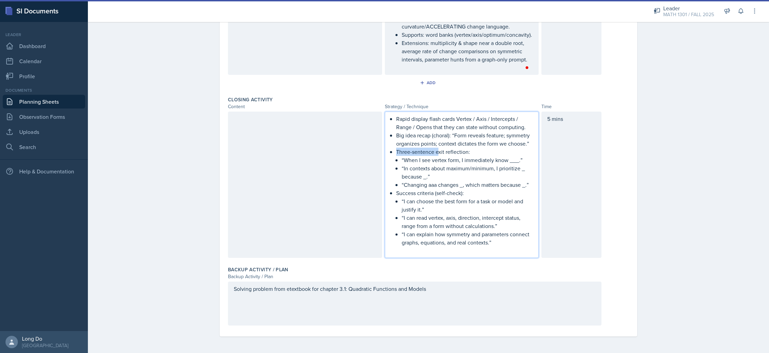
drag, startPoint x: 435, startPoint y: 152, endPoint x: 391, endPoint y: 148, distance: 43.8
click at [391, 148] on div "Rapid display flash cards Vertex / Axis / Intercepts / Range / Opens that they …" at bounding box center [462, 185] width 142 height 140
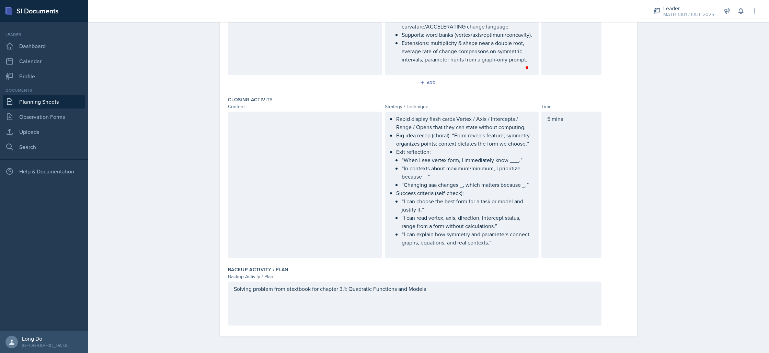
drag, startPoint x: 532, startPoint y: 185, endPoint x: 394, endPoint y: 183, distance: 138.4
click at [394, 183] on div "Rapid display flash cards Vertex / Axis / Intercepts / Range / Opens that they …" at bounding box center [462, 185] width 154 height 146
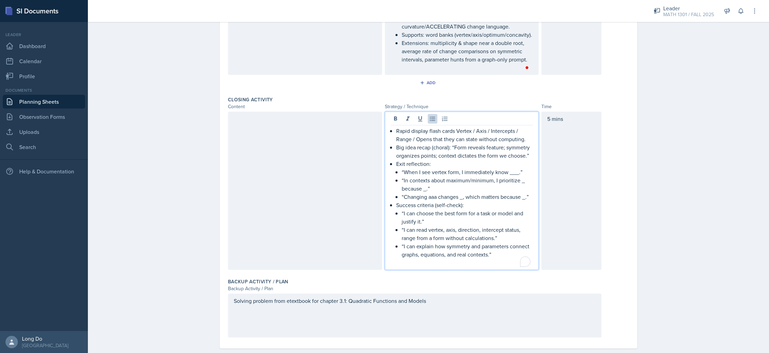
scroll to position [731, 0]
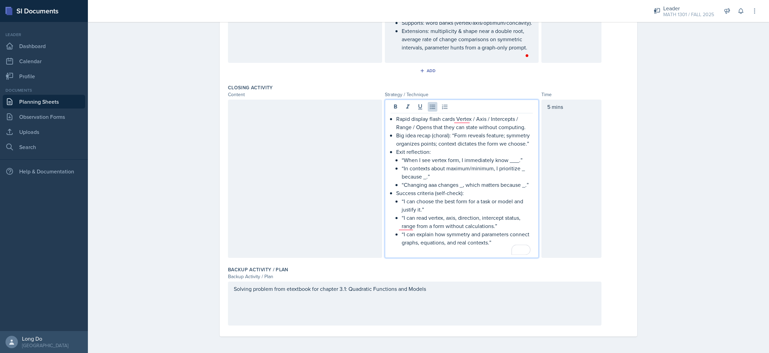
click at [398, 184] on li "Exit reflection: “When I see vertex form, I immediately know ___.” “In contexts…" at bounding box center [464, 168] width 137 height 41
drag, startPoint x: 398, startPoint y: 184, endPoint x: 530, endPoint y: 188, distance: 132.2
click at [530, 188] on li "Exit reflection: “When I see vertex form, I immediately know ___.” “In contexts…" at bounding box center [464, 168] width 137 height 41
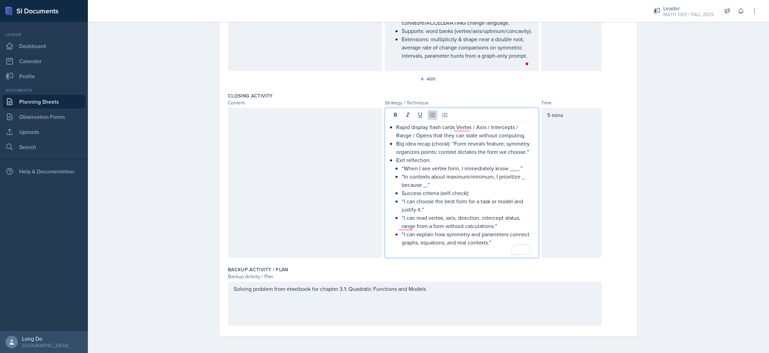
click at [467, 193] on p "Success criteria (self-check):" at bounding box center [467, 193] width 131 height 8
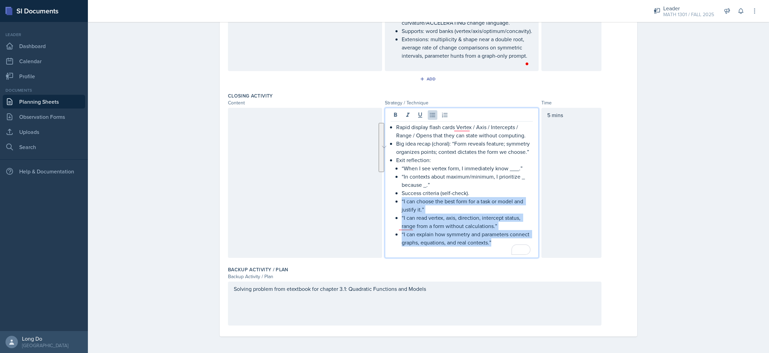
drag, startPoint x: 499, startPoint y: 240, endPoint x: 388, endPoint y: 203, distance: 117.1
click at [388, 203] on main "Planning Sheets [DATE] Planning Sheet Date [DATE] [DATE] 31 1 2 3 4 5 6 7 8 9 1…" at bounding box center [428, 187] width 681 height 331
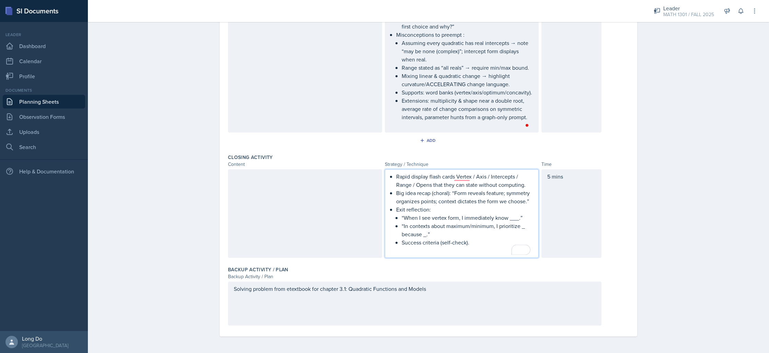
scroll to position [653, 0]
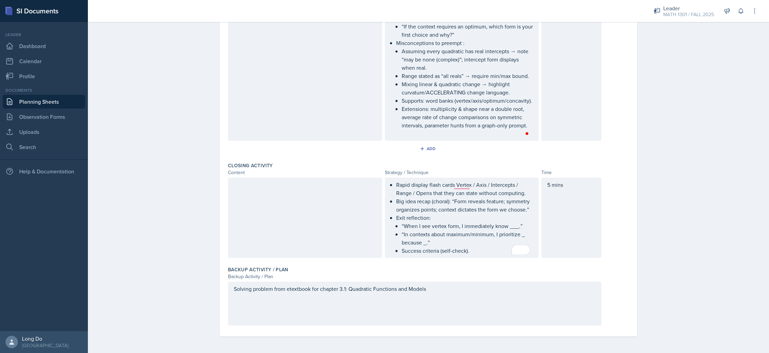
click at [312, 211] on div at bounding box center [305, 217] width 154 height 80
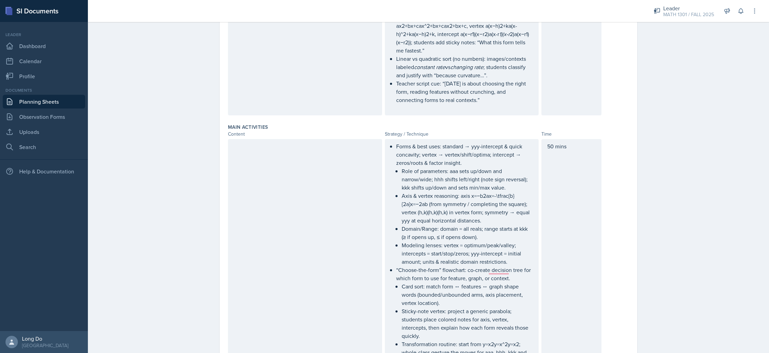
scroll to position [0, 0]
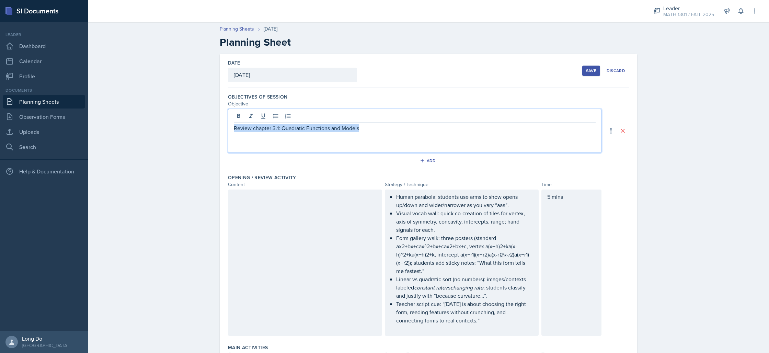
drag, startPoint x: 249, startPoint y: 117, endPoint x: 369, endPoint y: 133, distance: 120.9
click at [369, 133] on div "Review chapter 3.1: Quadratic Functions and Models" at bounding box center [415, 131] width 374 height 44
click at [365, 130] on p "Review chapter 3.1: Quadratic Functions and Models" at bounding box center [415, 128] width 362 height 8
drag, startPoint x: 365, startPoint y: 130, endPoint x: 251, endPoint y: 130, distance: 114.7
click at [251, 130] on p "Review chapter 3.1: Quadratic Functions and Models" at bounding box center [415, 128] width 362 height 8
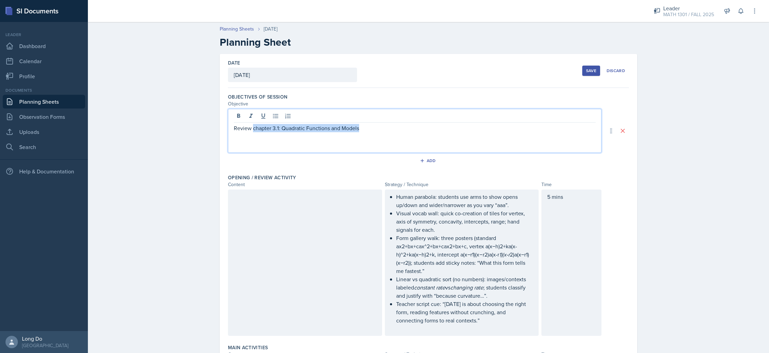
click at [249, 129] on p "Review chapter 3.1: Quadratic Functions and Models" at bounding box center [415, 128] width 362 height 8
drag, startPoint x: 249, startPoint y: 129, endPoint x: 276, endPoint y: 129, distance: 26.4
click at [275, 129] on p "Review chapter 3.1: Quadratic Functions and Models" at bounding box center [415, 128] width 362 height 8
copy p "chapter 3.1:"
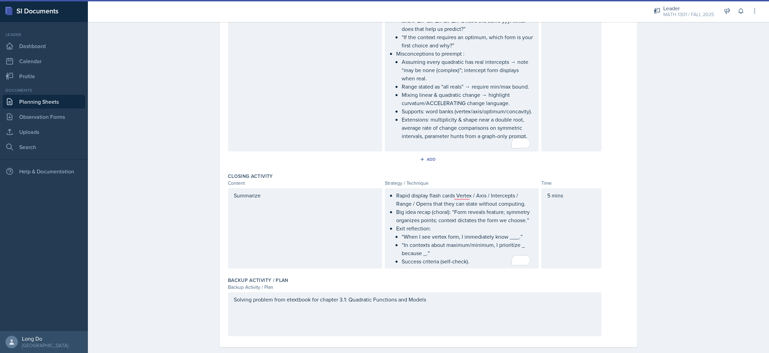
scroll to position [653, 0]
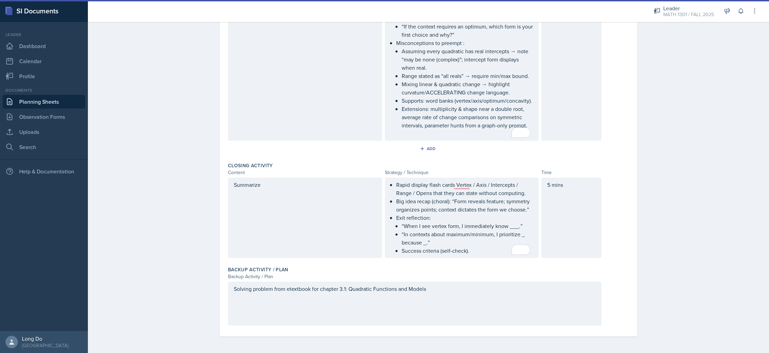
click at [317, 191] on div "Summarize" at bounding box center [305, 217] width 154 height 80
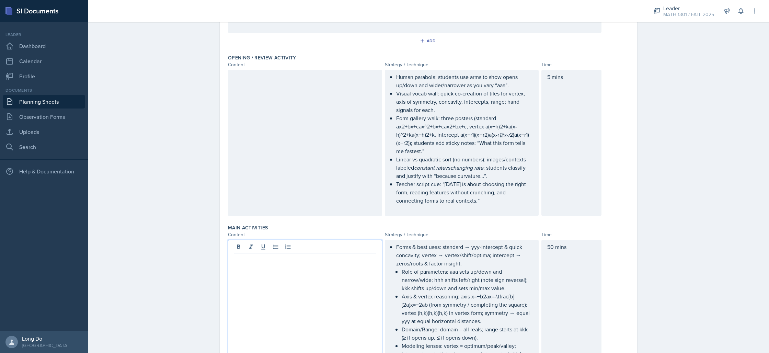
scroll to position [132, 0]
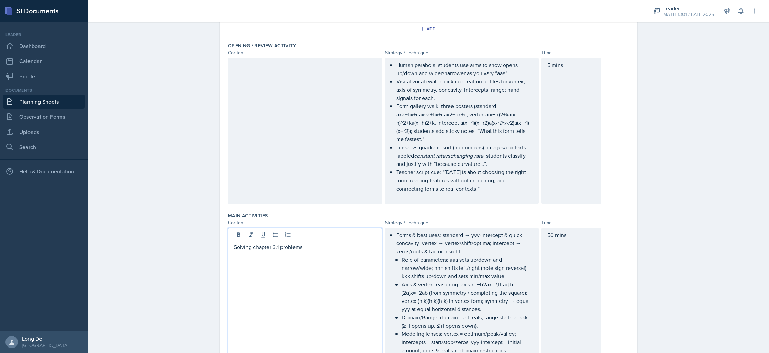
click at [294, 142] on div at bounding box center [305, 131] width 154 height 146
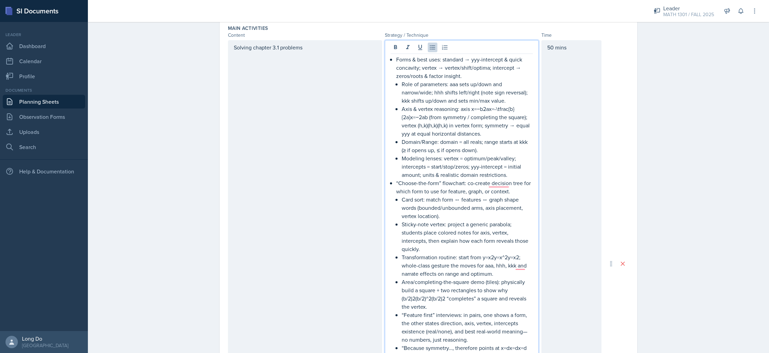
scroll to position [331, 0]
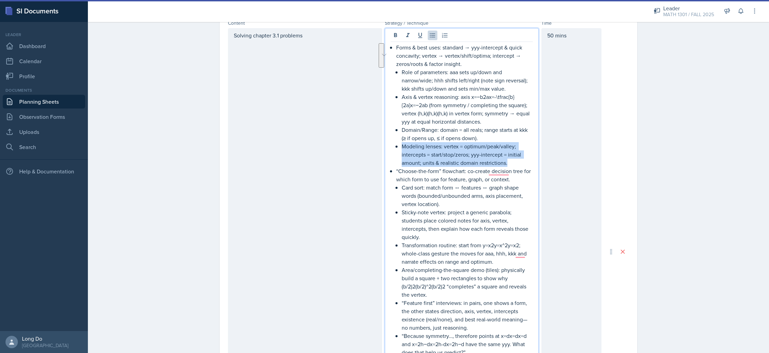
drag, startPoint x: 518, startPoint y: 161, endPoint x: 392, endPoint y: 142, distance: 127.3
click at [392, 142] on div "Forms & best uses: standard → yyy-intercept & quick concavity; vertex → vertex/…" at bounding box center [462, 257] width 142 height 428
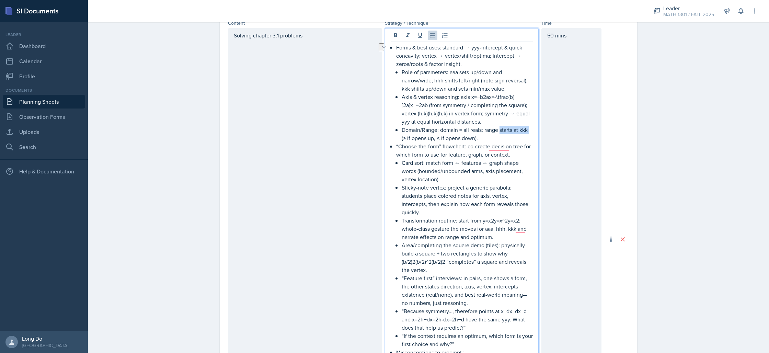
drag, startPoint x: 527, startPoint y: 130, endPoint x: 497, endPoint y: 130, distance: 29.9
click at [497, 130] on p "Domain/Range: domain = all reals; range starts at kkk (≥ if opens up, ≤ if open…" at bounding box center [467, 134] width 131 height 16
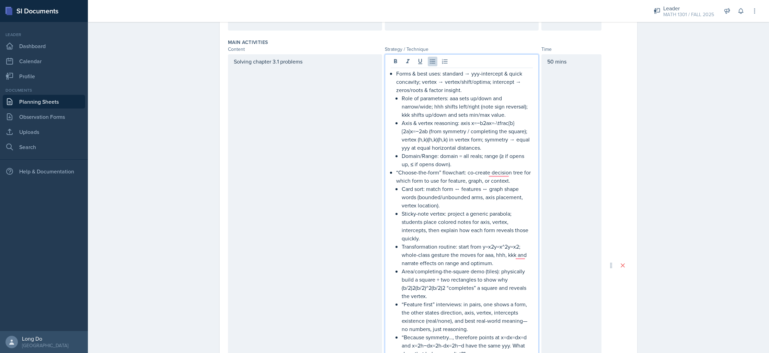
scroll to position [302, 0]
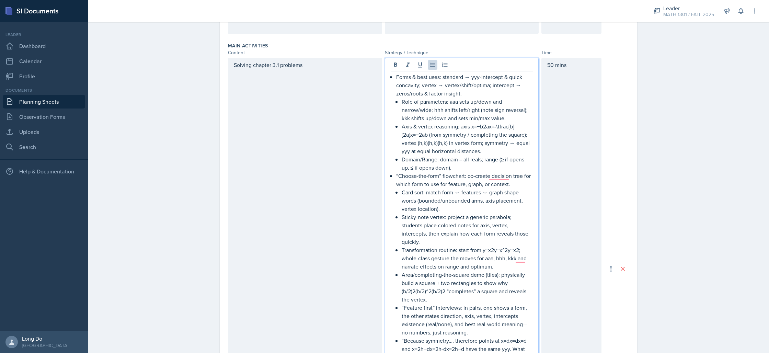
click at [491, 126] on p "Axis & vertex reasoning: axis x=−b2ax=-\tfrac{b}{2a}x=−2ab​ (from symmetry / co…" at bounding box center [467, 138] width 131 height 33
click at [484, 126] on p "Axis & vertex reasoning: axis x=−b2ax=-\tfrac{b}{2a}x=−2ab​ (from symmetry / co…" at bounding box center [467, 138] width 131 height 33
click at [480, 126] on p "Axis & vertex reasoning: axis x=−b2ax=-\tfrac{b}{2a}x=−2ab​ (from symmetry / co…" at bounding box center [467, 138] width 131 height 33
drag, startPoint x: 491, startPoint y: 126, endPoint x: 427, endPoint y: 131, distance: 64.4
click at [427, 131] on p "Axis & vertex reasoning: axis x=−b/2ax=-\tfrac{b}{2a}x=−2ab​ (from symmetry / c…" at bounding box center [467, 138] width 131 height 33
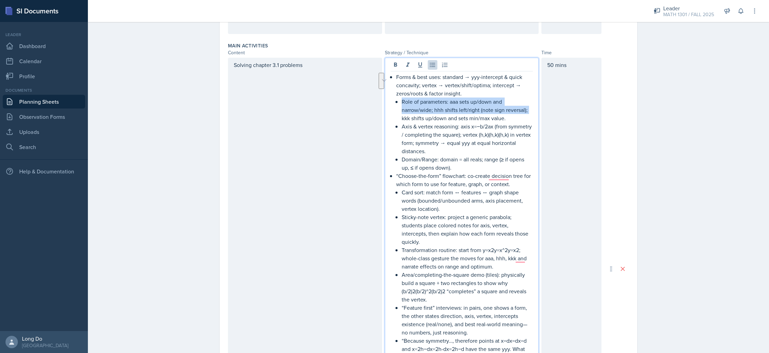
drag, startPoint x: 528, startPoint y: 110, endPoint x: 390, endPoint y: 102, distance: 138.3
click at [390, 102] on main "Planning Sheets [DATE] Planning Sheet Date [DATE] [DATE] 31 1 2 3 4 5 6 7 8 9 1…" at bounding box center [428, 187] width 681 height 331
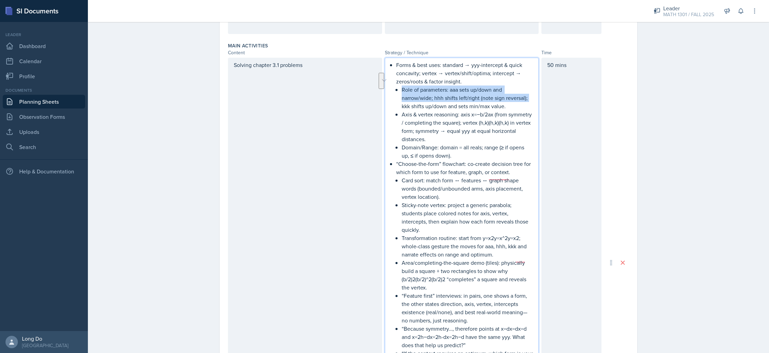
scroll to position [290, 0]
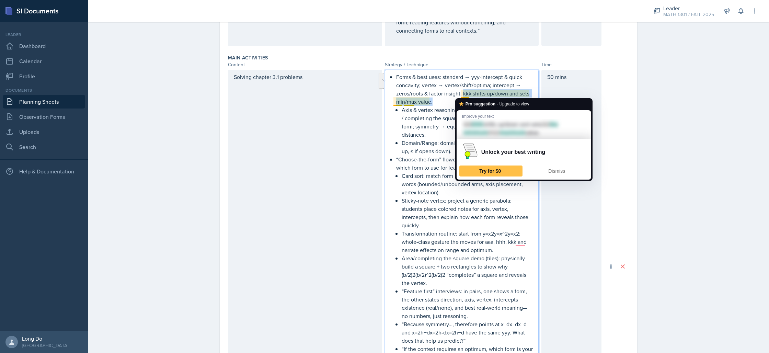
drag, startPoint x: 460, startPoint y: 93, endPoint x: 463, endPoint y: 100, distance: 6.8
click at [463, 100] on html "SI Documents Leader Dashboard Calendar Profile Documents Planning Sheets Observ…" at bounding box center [384, 176] width 769 height 353
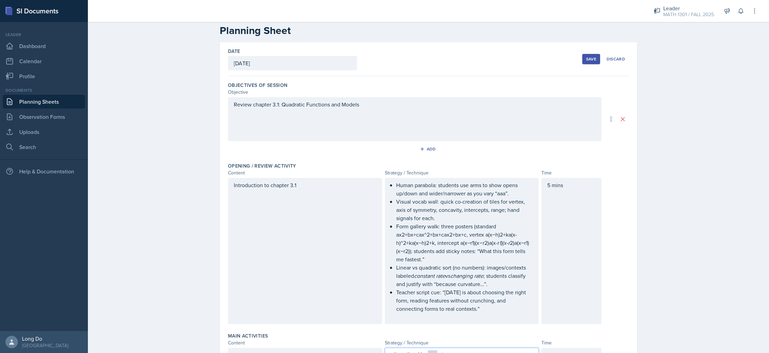
scroll to position [0, 0]
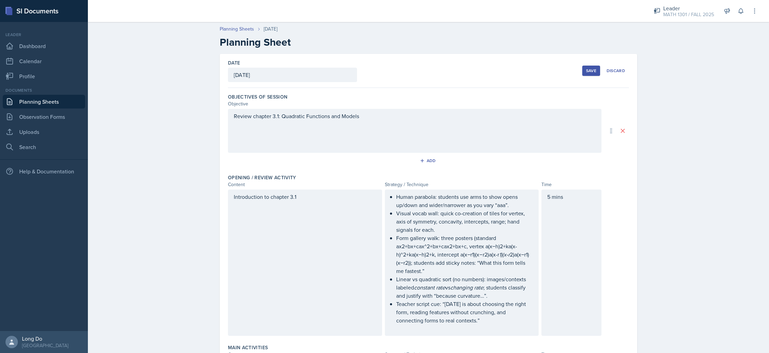
click at [589, 68] on div "Save" at bounding box center [591, 70] width 10 height 5
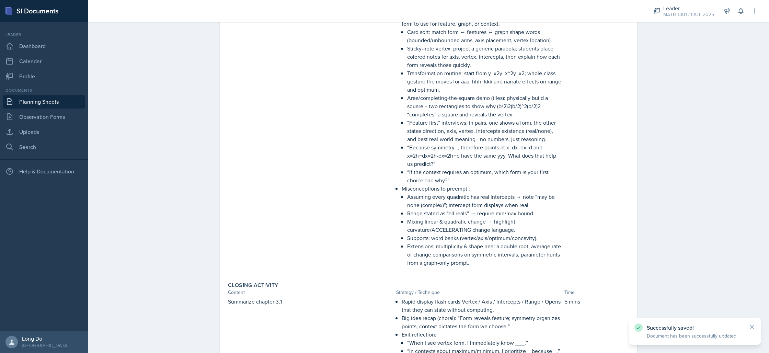
scroll to position [427, 0]
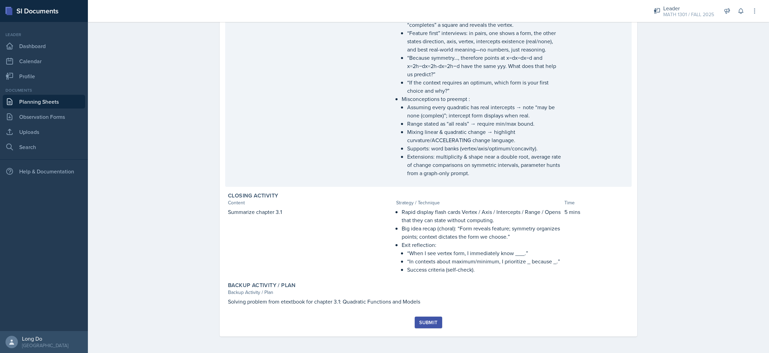
click at [462, 96] on p "Misconceptions to preempt :" at bounding box center [482, 99] width 160 height 8
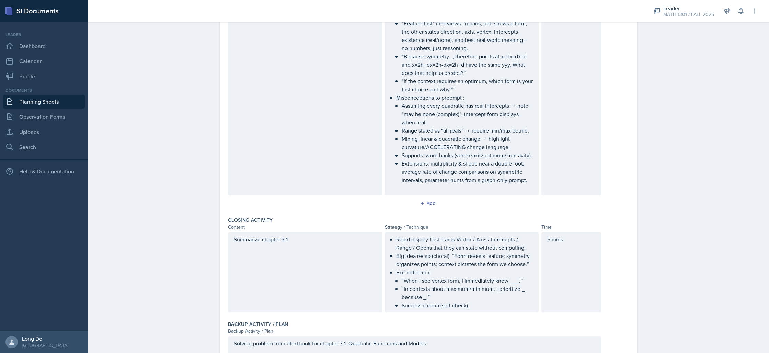
scroll to position [561, 0]
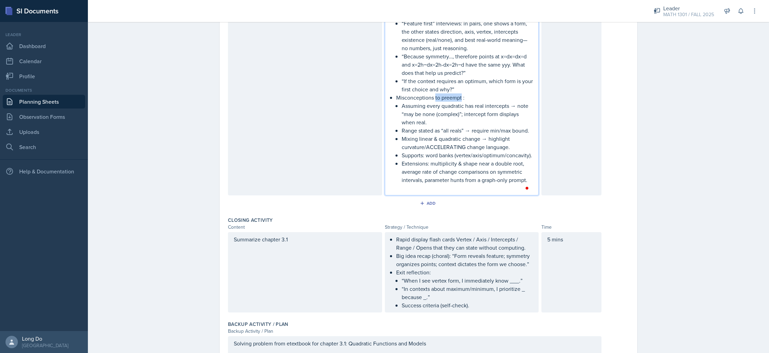
drag, startPoint x: 432, startPoint y: 97, endPoint x: 458, endPoint y: 98, distance: 26.1
click at [458, 98] on p "Misconceptions to preempt :" at bounding box center [464, 97] width 137 height 8
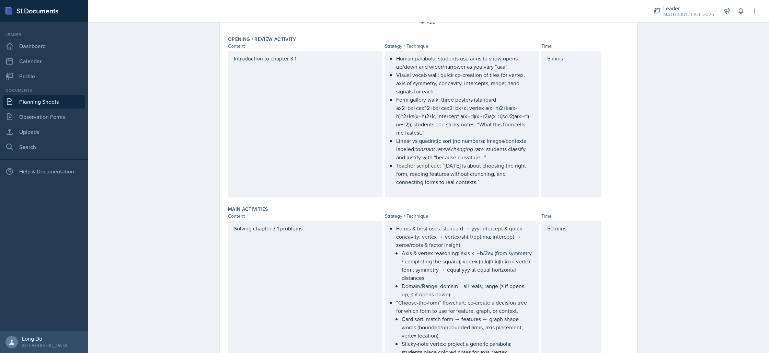
scroll to position [0, 0]
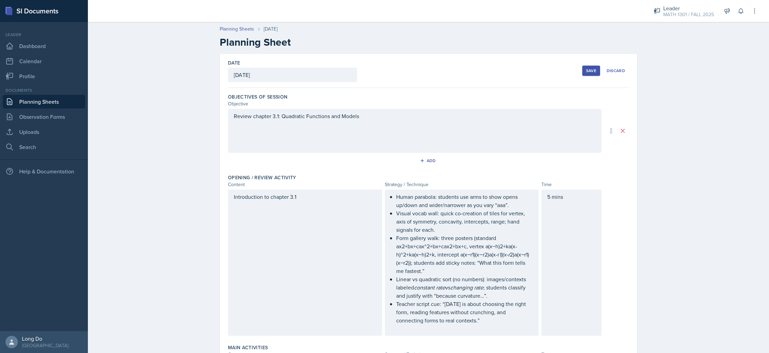
click at [586, 73] on div "Save" at bounding box center [591, 70] width 10 height 5
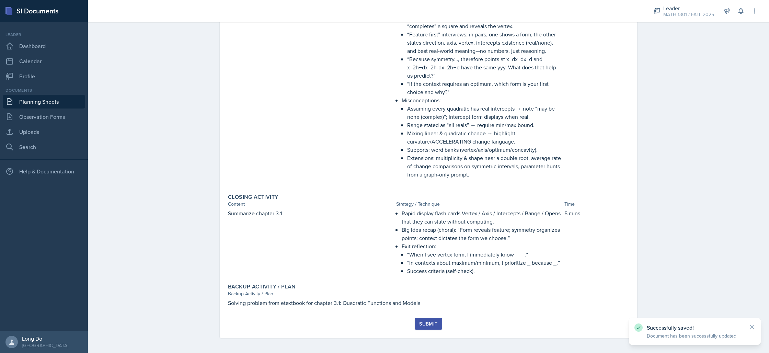
scroll to position [427, 0]
click at [431, 324] on div "Submit" at bounding box center [428, 322] width 18 height 5
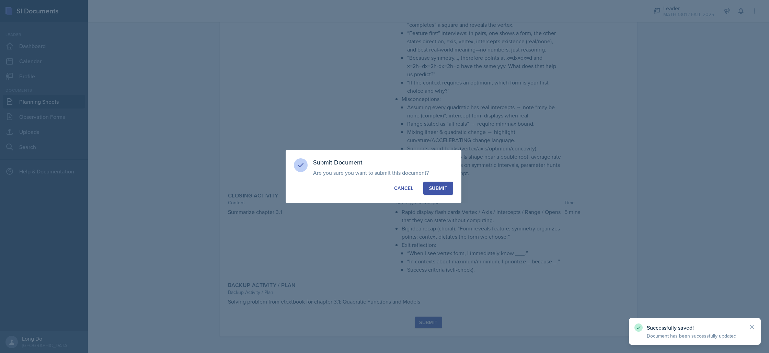
click at [445, 187] on div "Submit" at bounding box center [438, 188] width 18 height 7
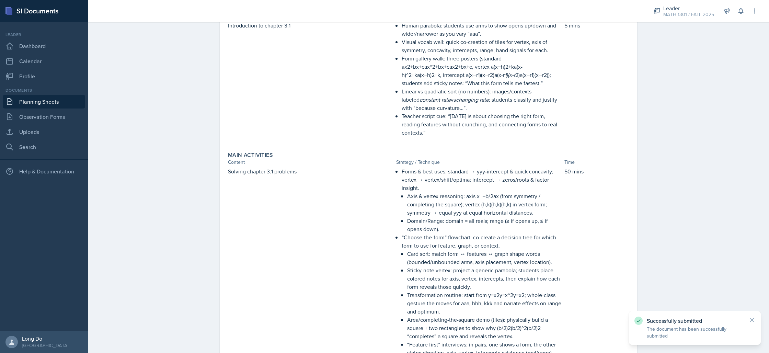
scroll to position [0, 0]
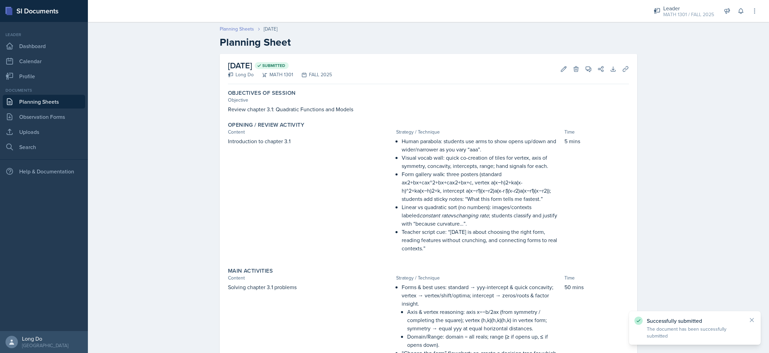
click at [229, 28] on link "Planning Sheets" at bounding box center [237, 28] width 34 height 7
